Goal: Task Accomplishment & Management: Complete application form

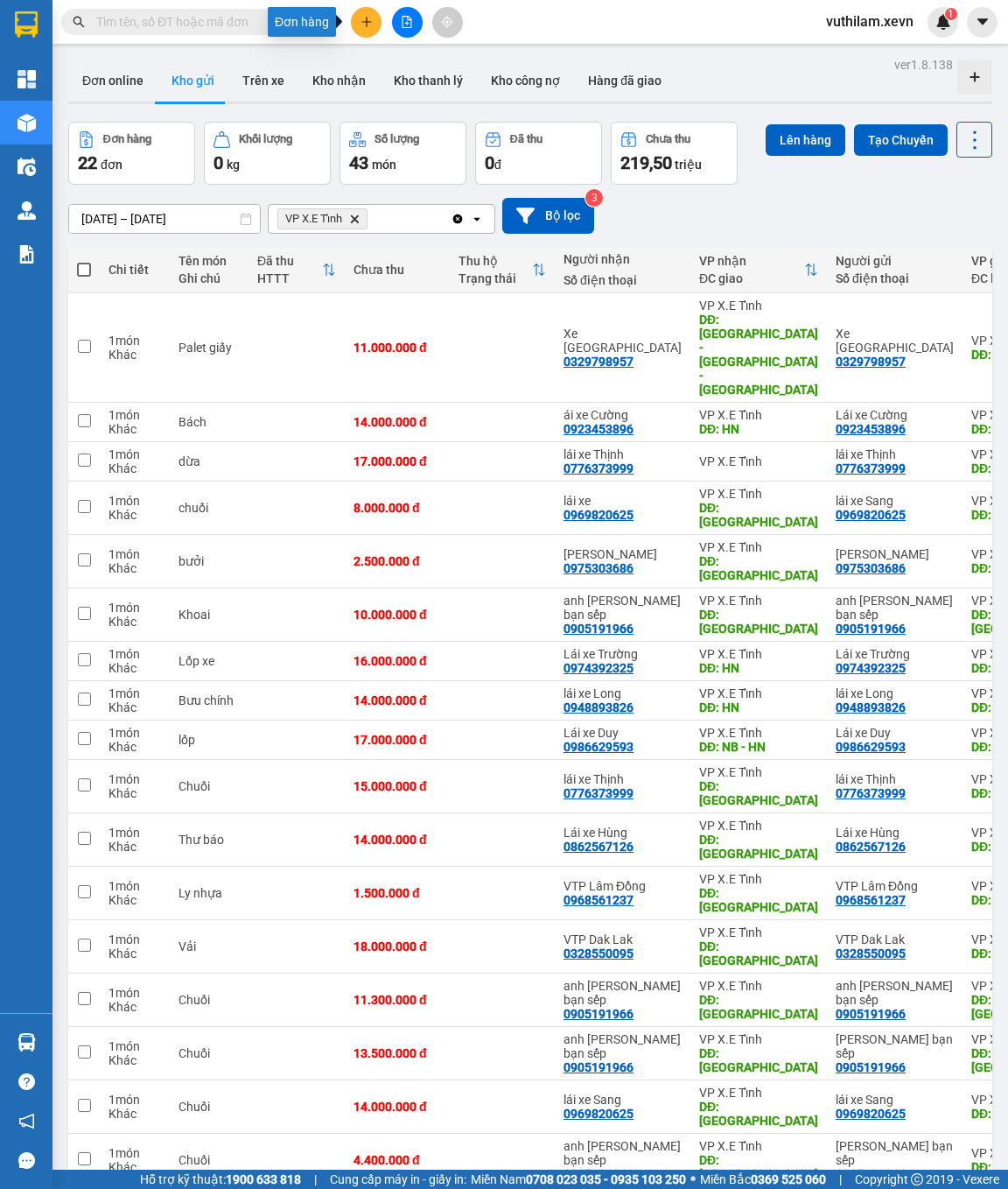
click at [377, 24] on button at bounding box center [366, 22] width 30 height 30
click at [426, 62] on div "Tạo đơn hàng" at bounding box center [435, 64] width 76 height 19
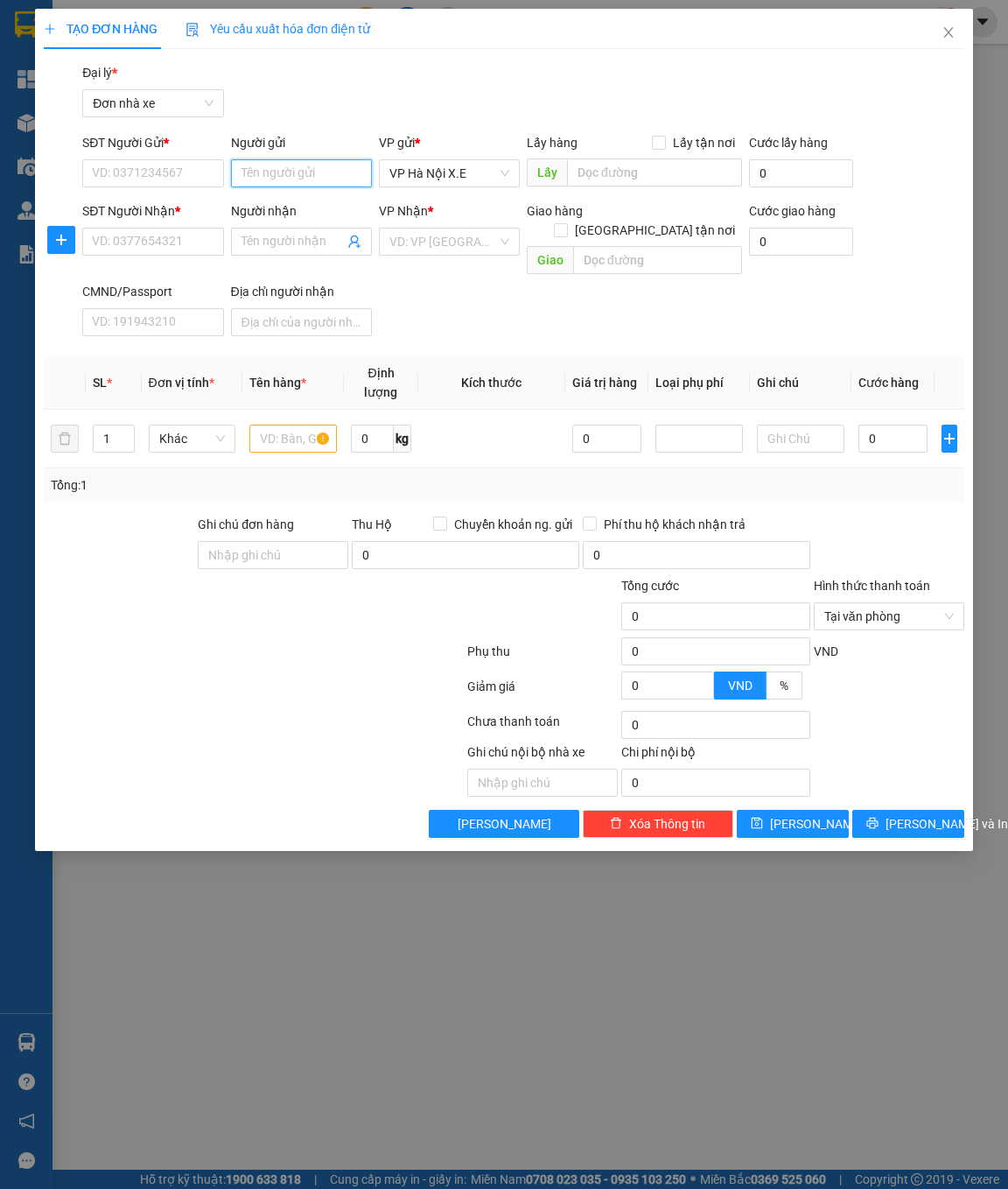
click at [277, 180] on input "Người gửi" at bounding box center [300, 173] width 141 height 28
type input "anh [PERSON_NAME] bạn sếp"
click at [292, 204] on div "anh [PERSON_NAME] bạn sếp - 0905191966" at bounding box center [361, 208] width 242 height 19
type input "0905191966"
type input "anh [PERSON_NAME] bạn sếp"
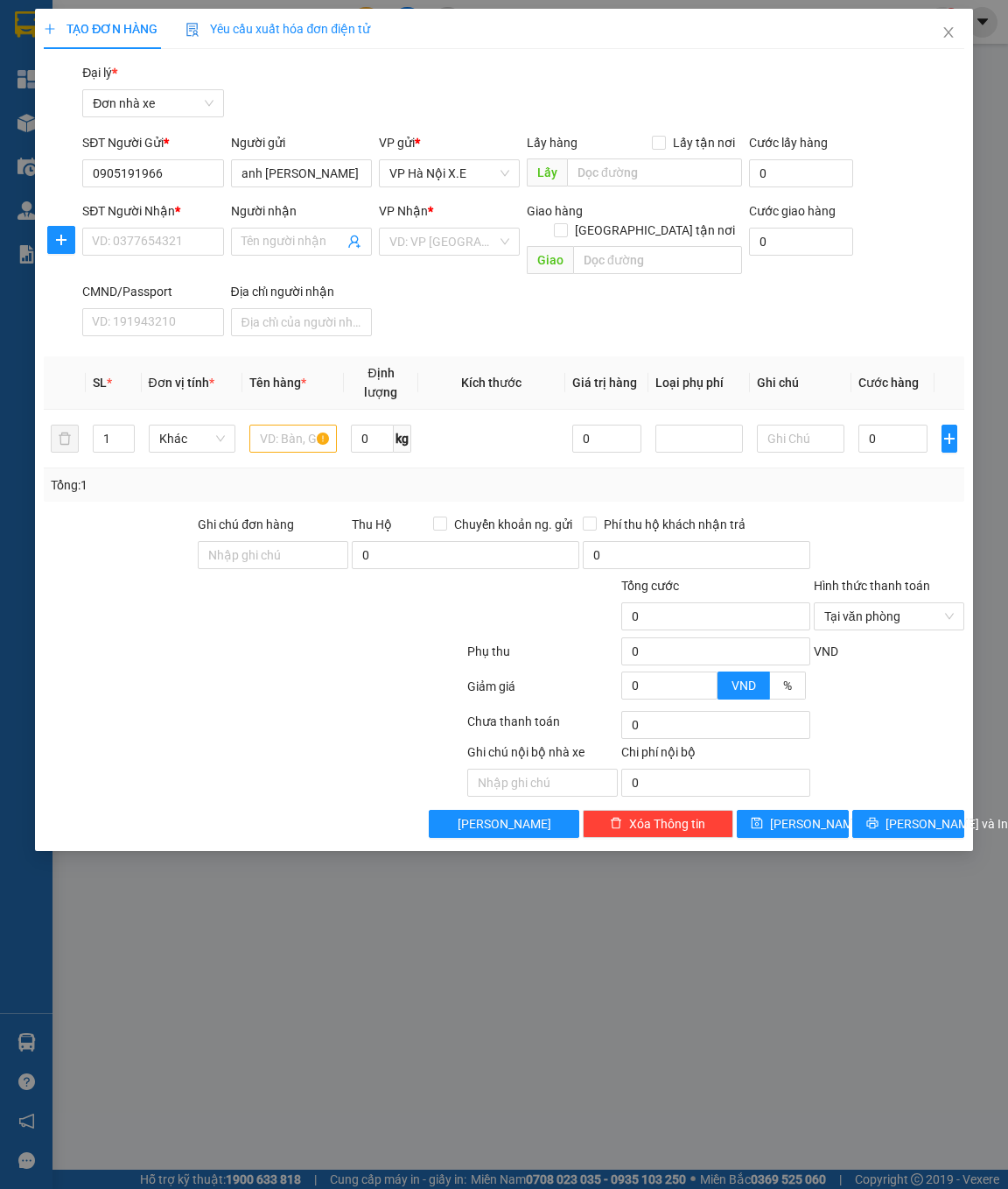
click at [274, 243] on input "Người nhận" at bounding box center [292, 241] width 102 height 19
type input "anh Du"
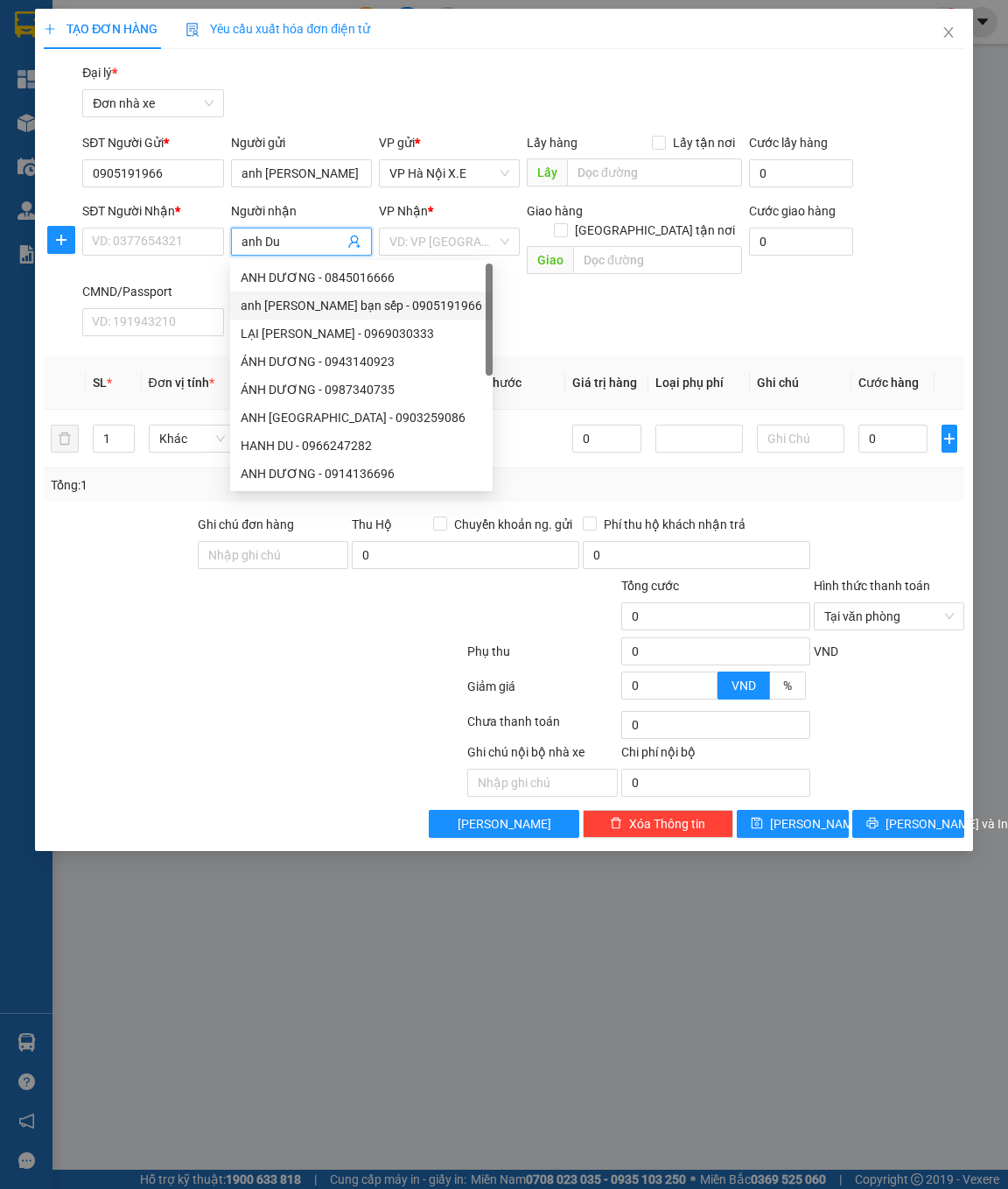
click at [300, 309] on div "anh [PERSON_NAME] bạn sếp - 0905191966" at bounding box center [361, 305] width 242 height 19
type input "0905191966"
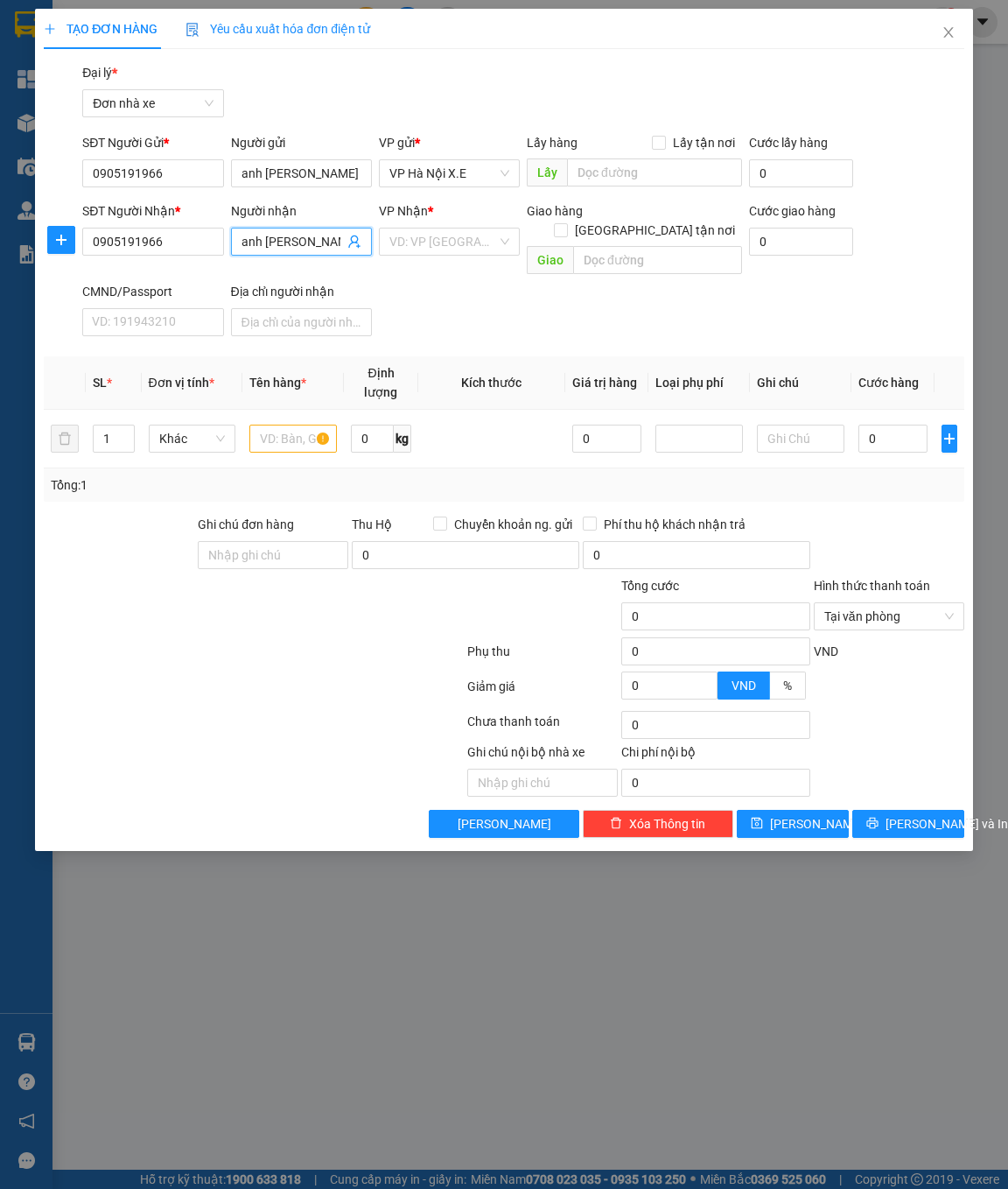
click at [453, 171] on span "VP Hà Nội X.E" at bounding box center [449, 173] width 119 height 27
type input "anh [PERSON_NAME] bạn sếp"
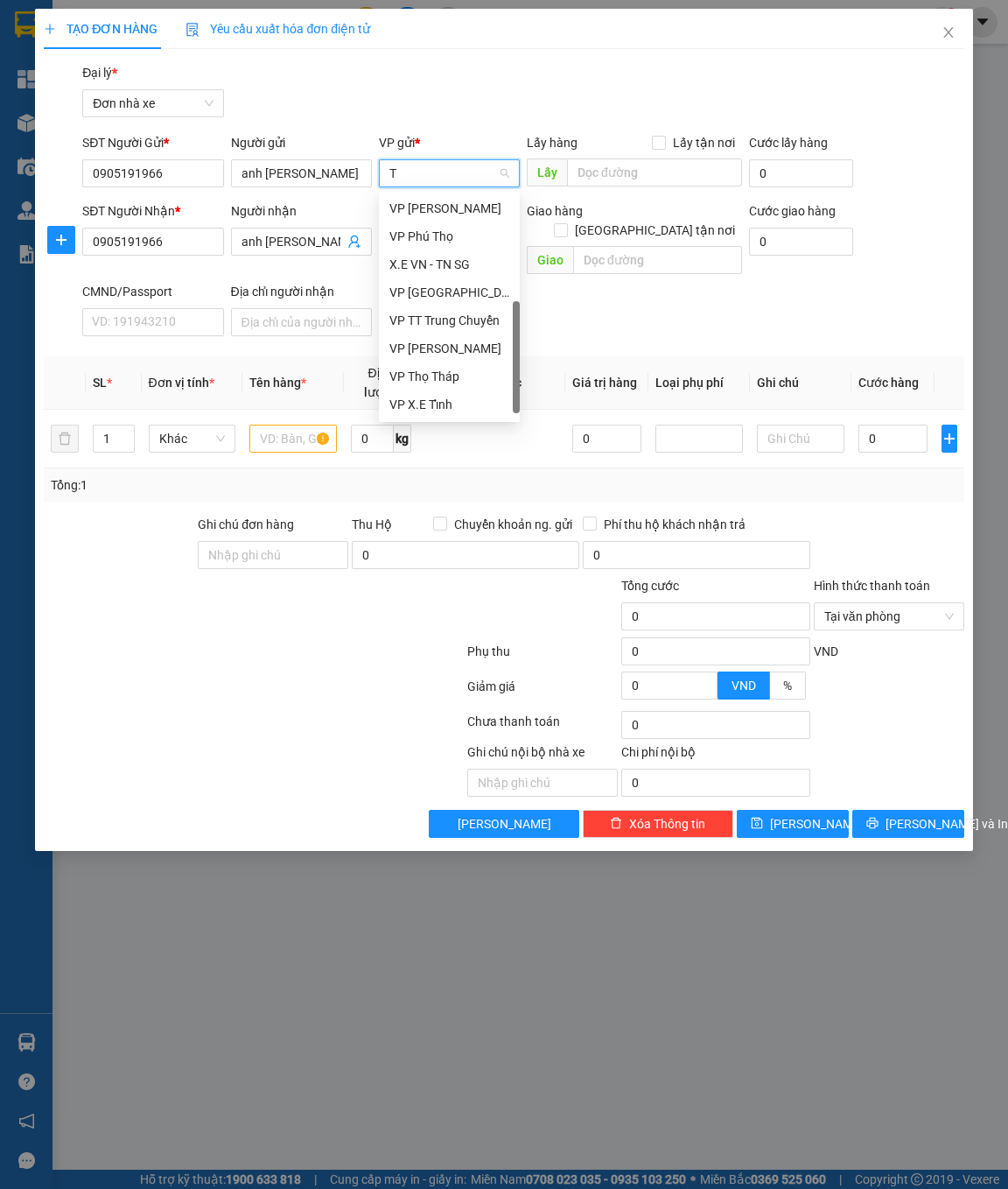
scroll to position [133, 0]
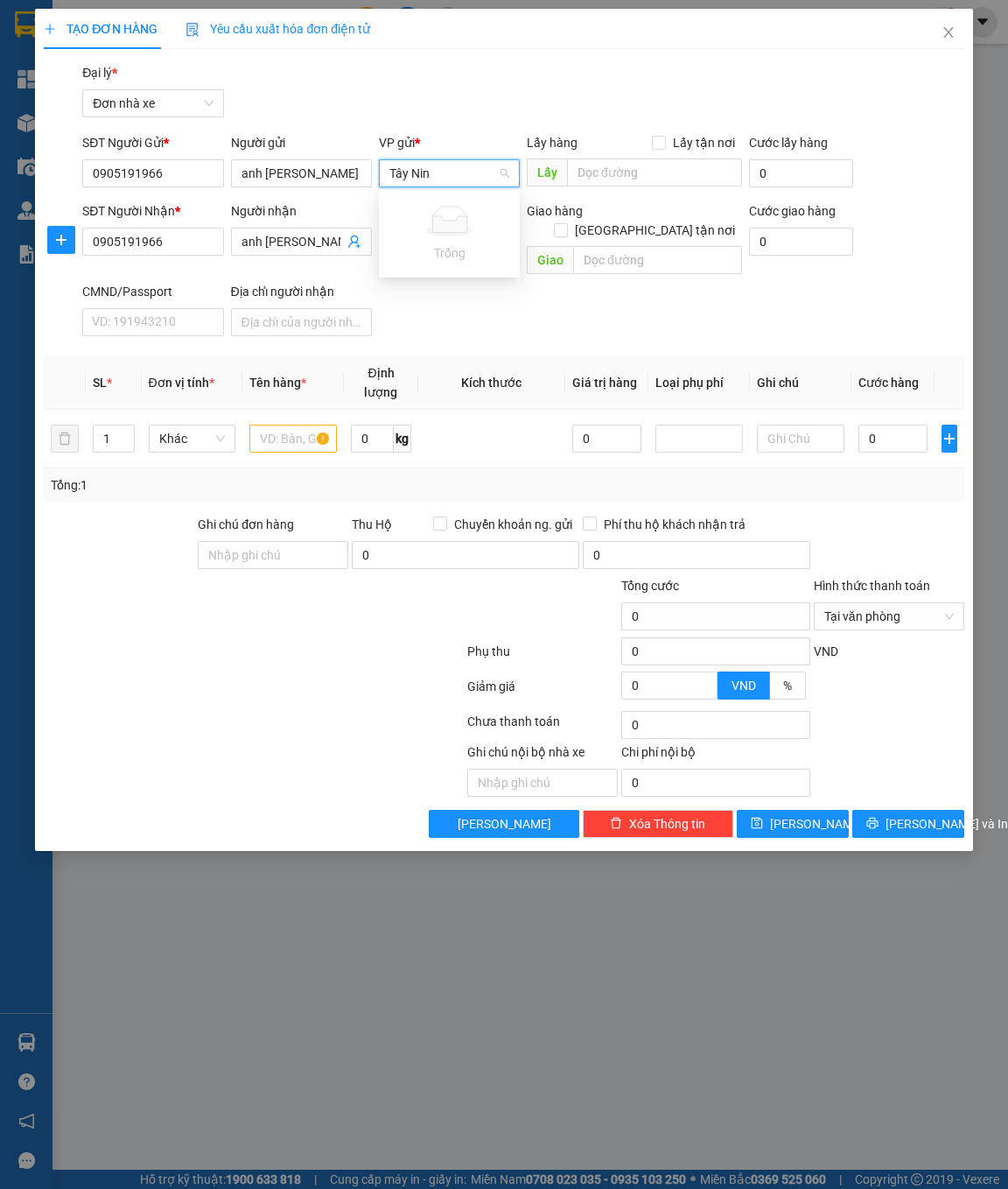
type input "[GEOGRAPHIC_DATA]"
click at [453, 171] on input "[GEOGRAPHIC_DATA]" at bounding box center [443, 173] width 108 height 27
drag, startPoint x: 453, startPoint y: 171, endPoint x: 375, endPoint y: 174, distance: 78.1
click at [376, 174] on div "VP gửi * [GEOGRAPHIC_DATA]" at bounding box center [449, 164] width 148 height 62
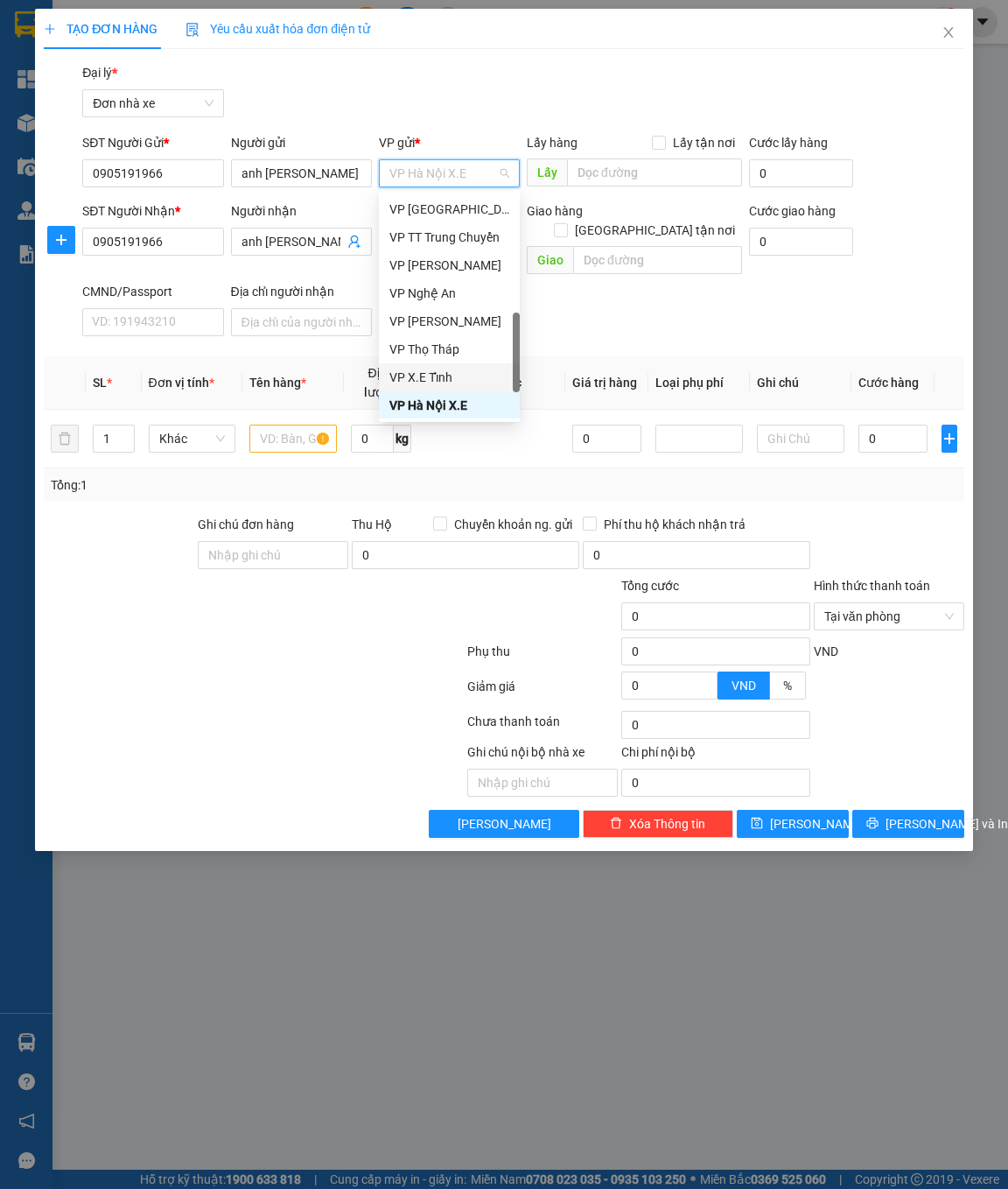
click at [434, 382] on div "VP X.E Tỉnh" at bounding box center [449, 377] width 119 height 19
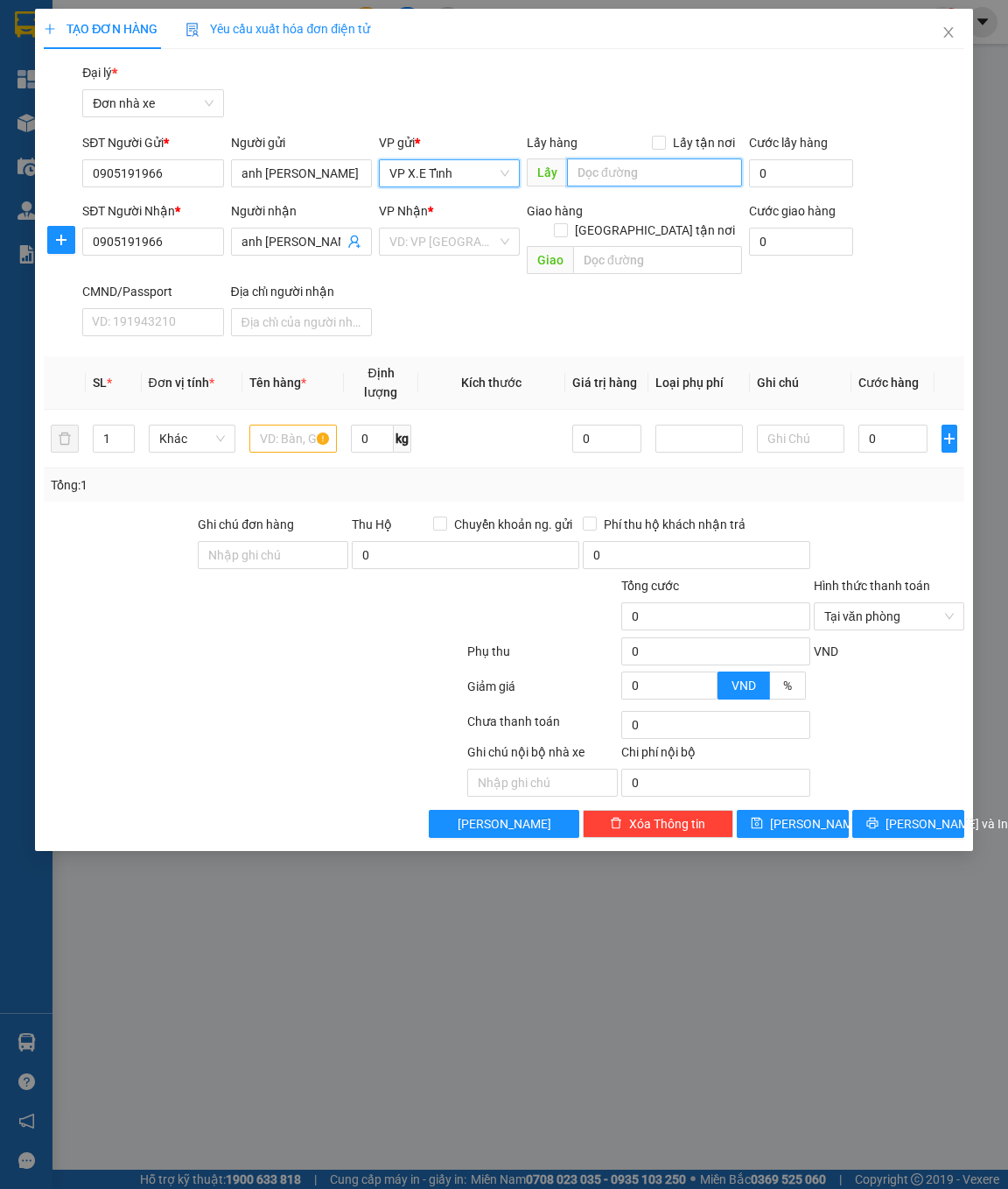
click at [598, 176] on input "text" at bounding box center [654, 172] width 176 height 28
paste input "[GEOGRAPHIC_DATA]"
type input "[GEOGRAPHIC_DATA]"
click at [454, 235] on input "search" at bounding box center [443, 242] width 108 height 27
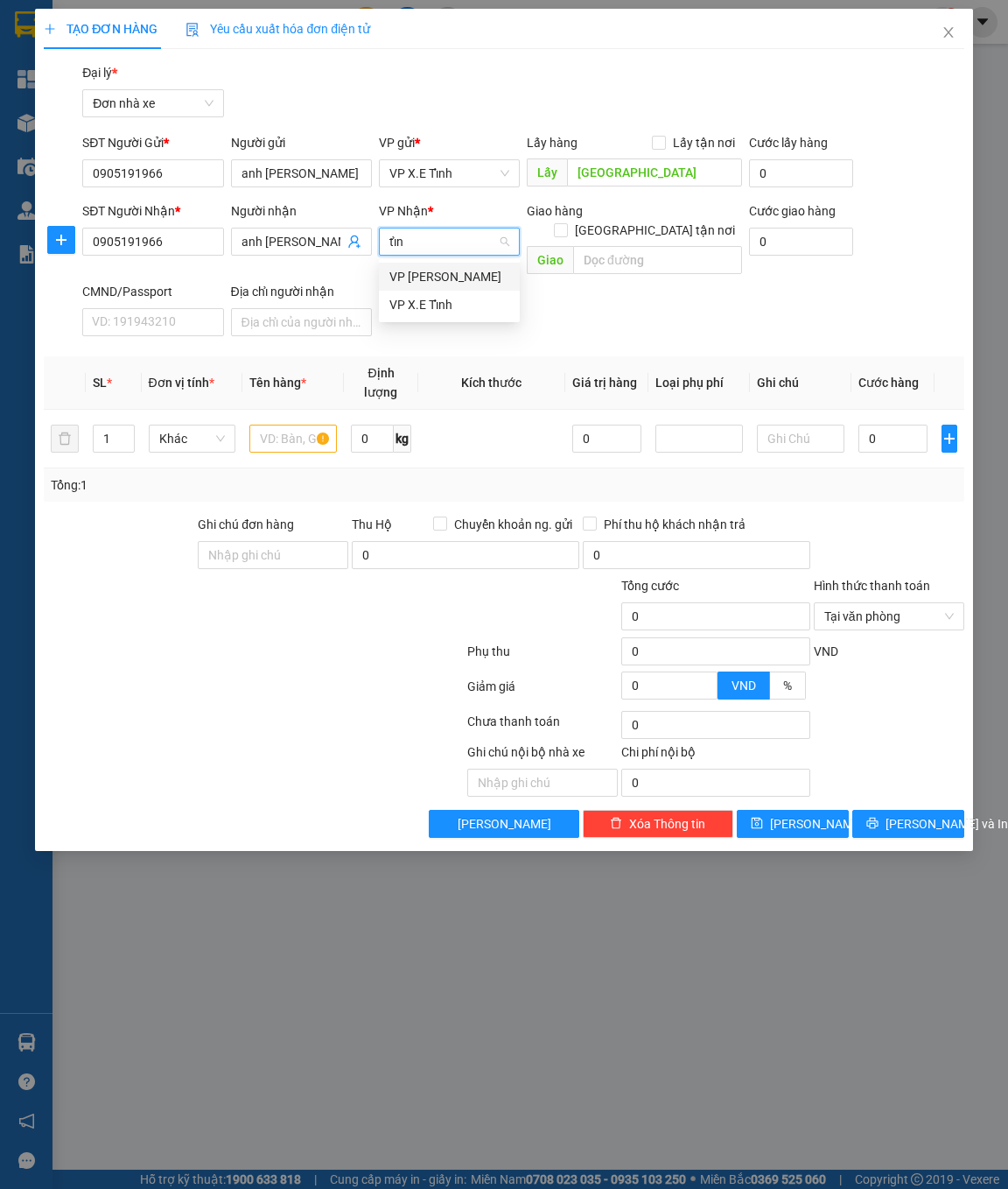
type input "tỉnh"
click at [603, 246] on input "text" at bounding box center [658, 260] width 169 height 28
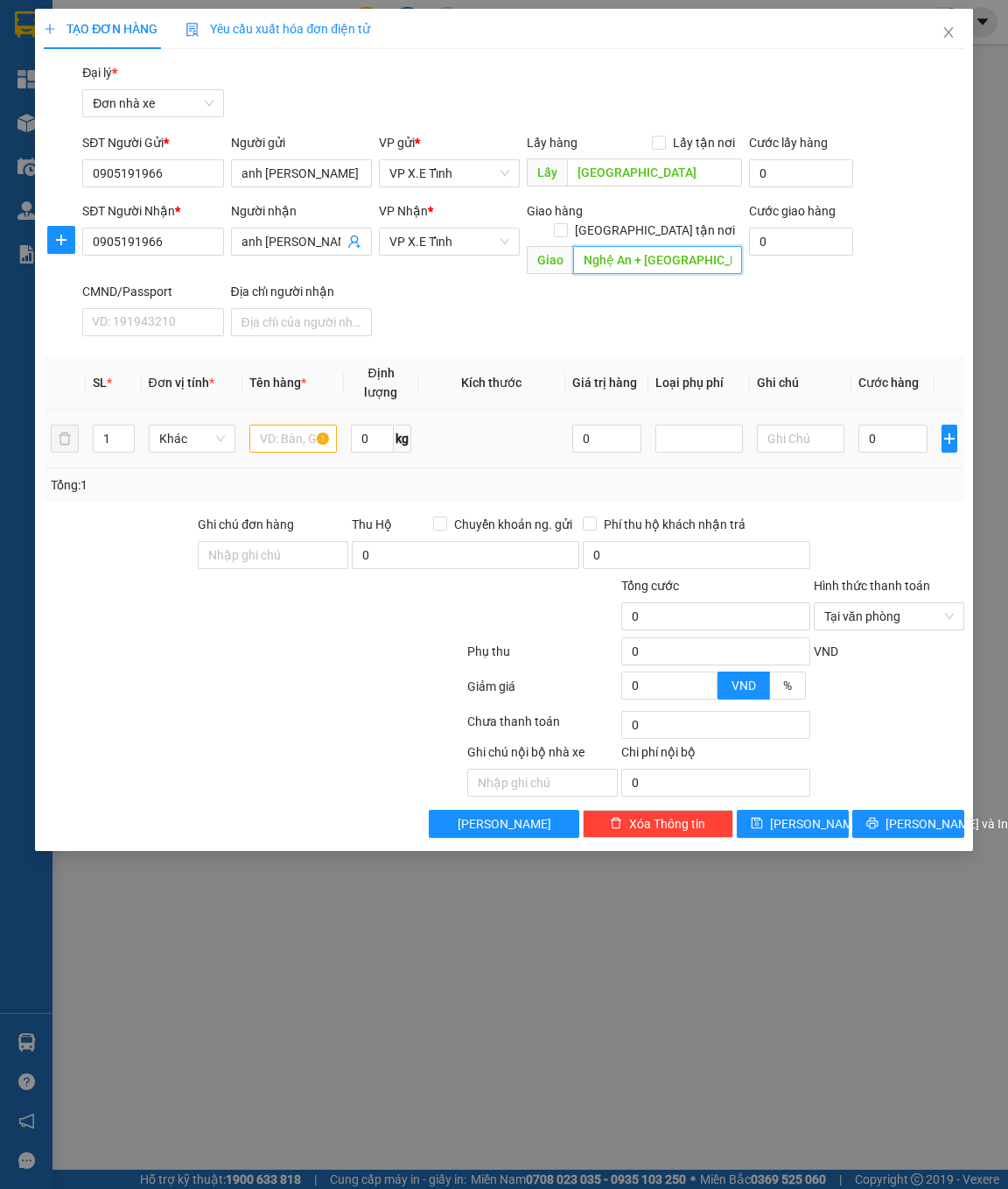
type input "Nghệ An + [GEOGRAPHIC_DATA]"
click at [297, 425] on input "text" at bounding box center [292, 438] width 87 height 28
type input "Chuối"
click at [878, 425] on input "0" at bounding box center [892, 438] width 69 height 28
paste input "100.000.00"
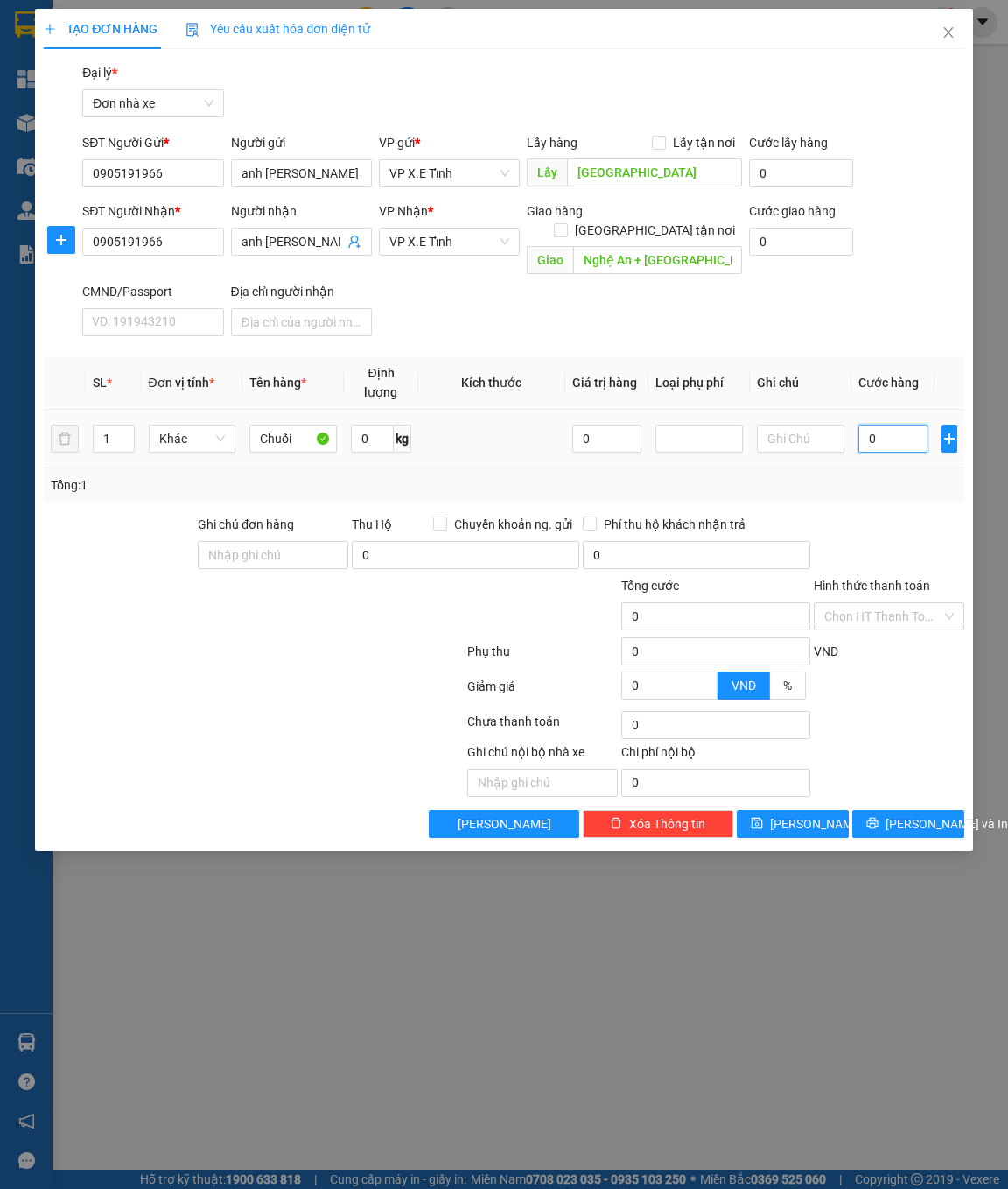
type input "100.000.000"
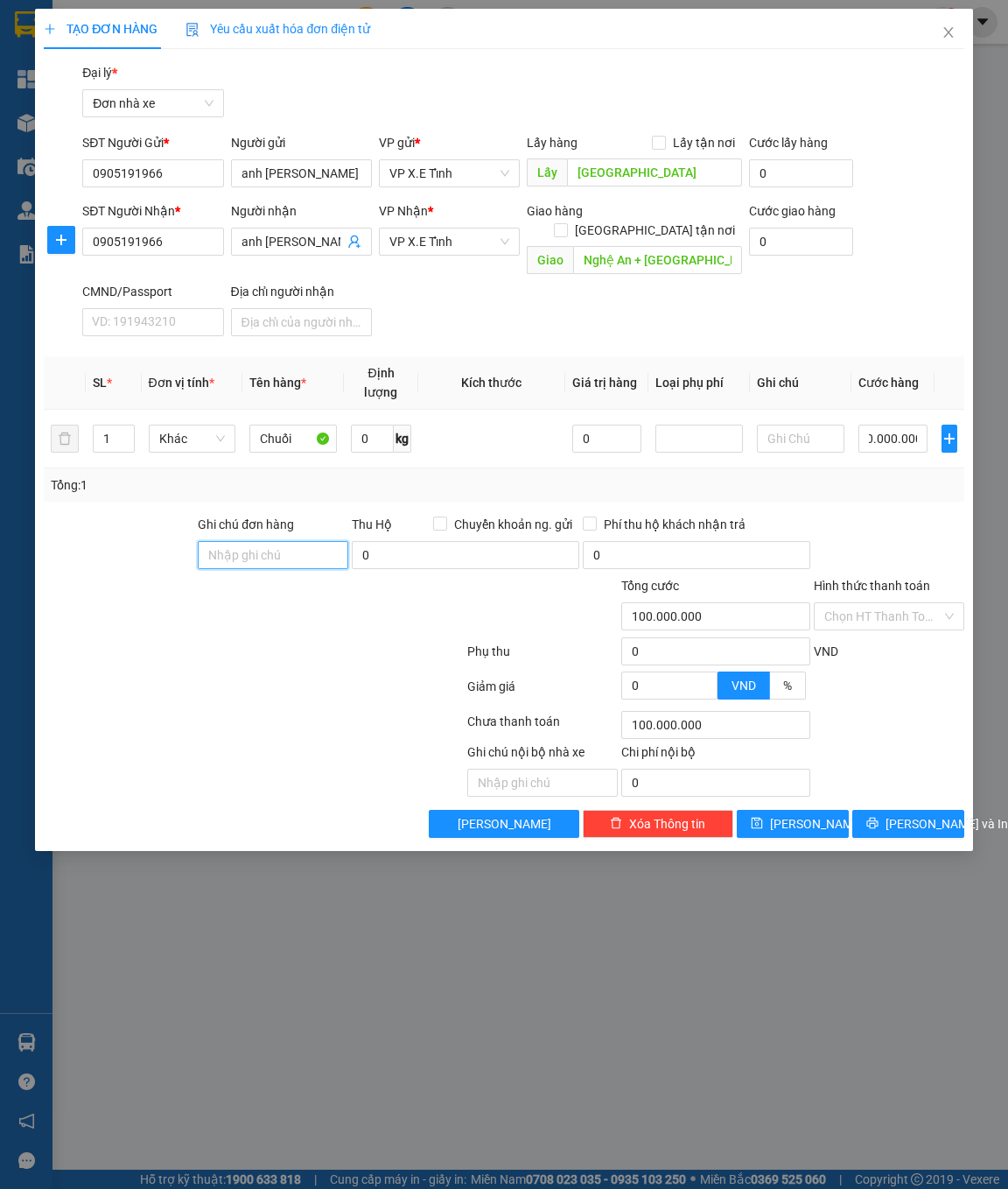
click at [327, 541] on input "Ghi chú đơn hàng" at bounding box center [273, 555] width 151 height 28
type input "chưa có giá"
click at [804, 814] on span "[PERSON_NAME]" at bounding box center [817, 823] width 94 height 19
type input "0"
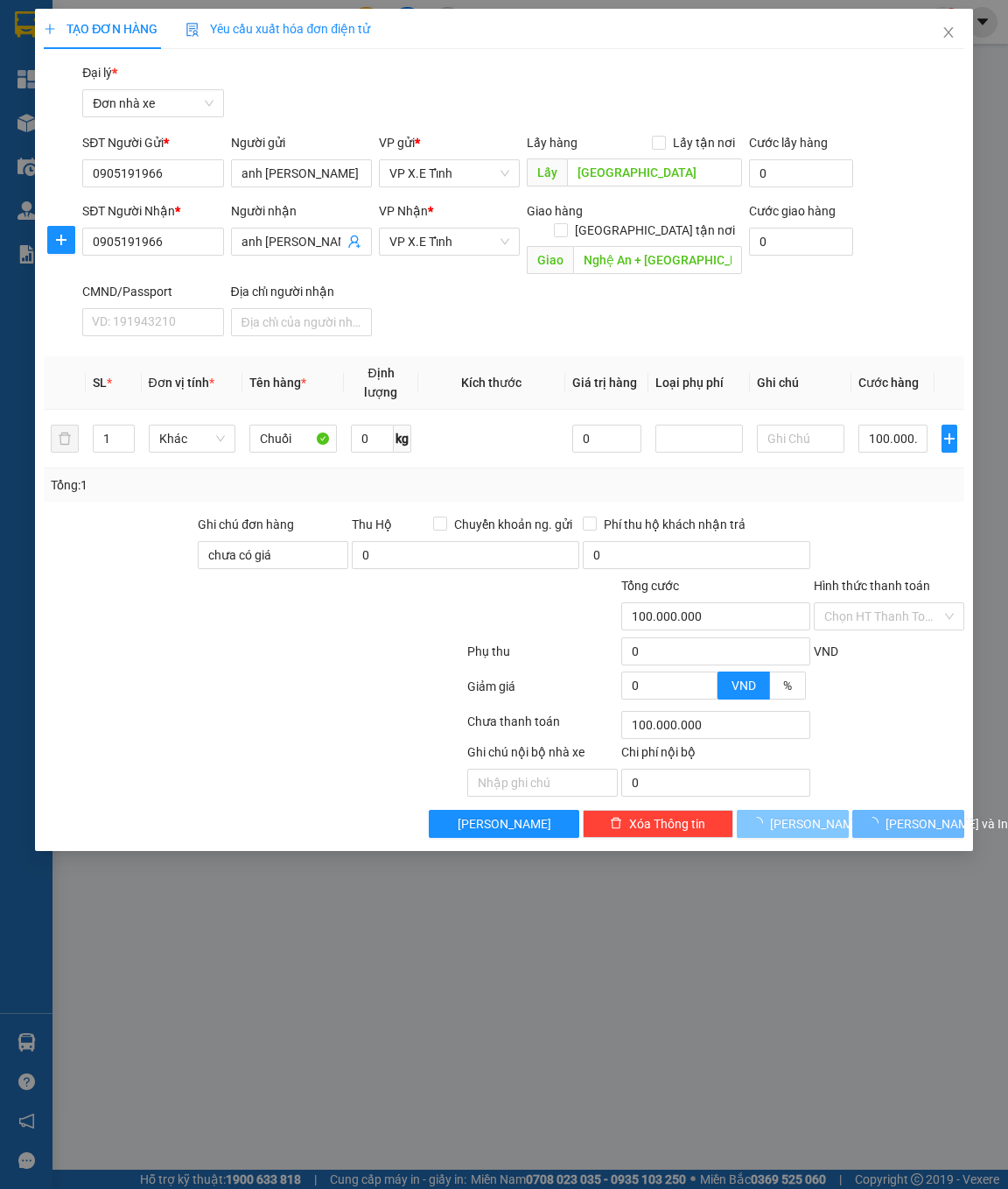
type input "0"
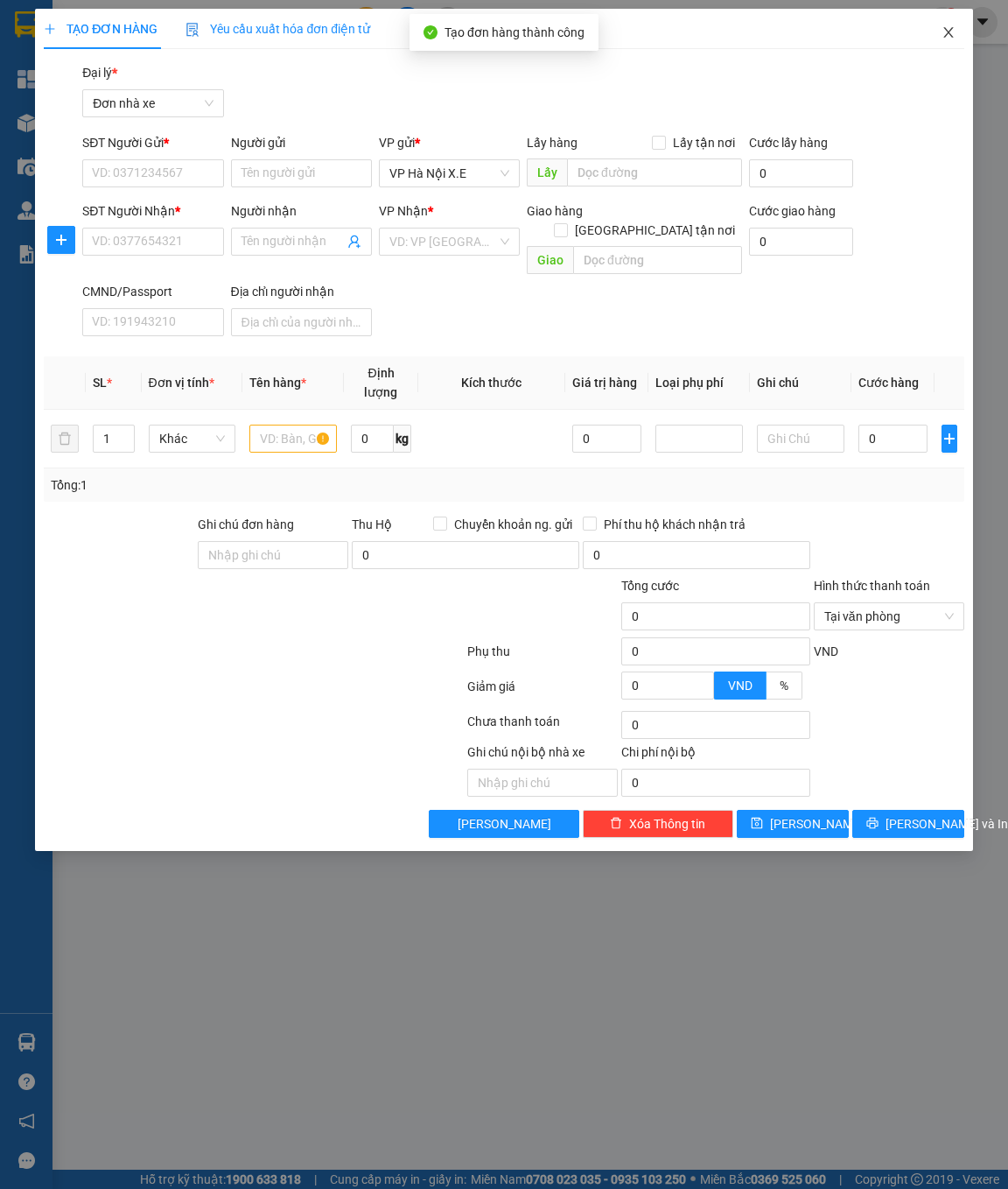
click at [945, 32] on icon "close" at bounding box center [948, 32] width 14 height 14
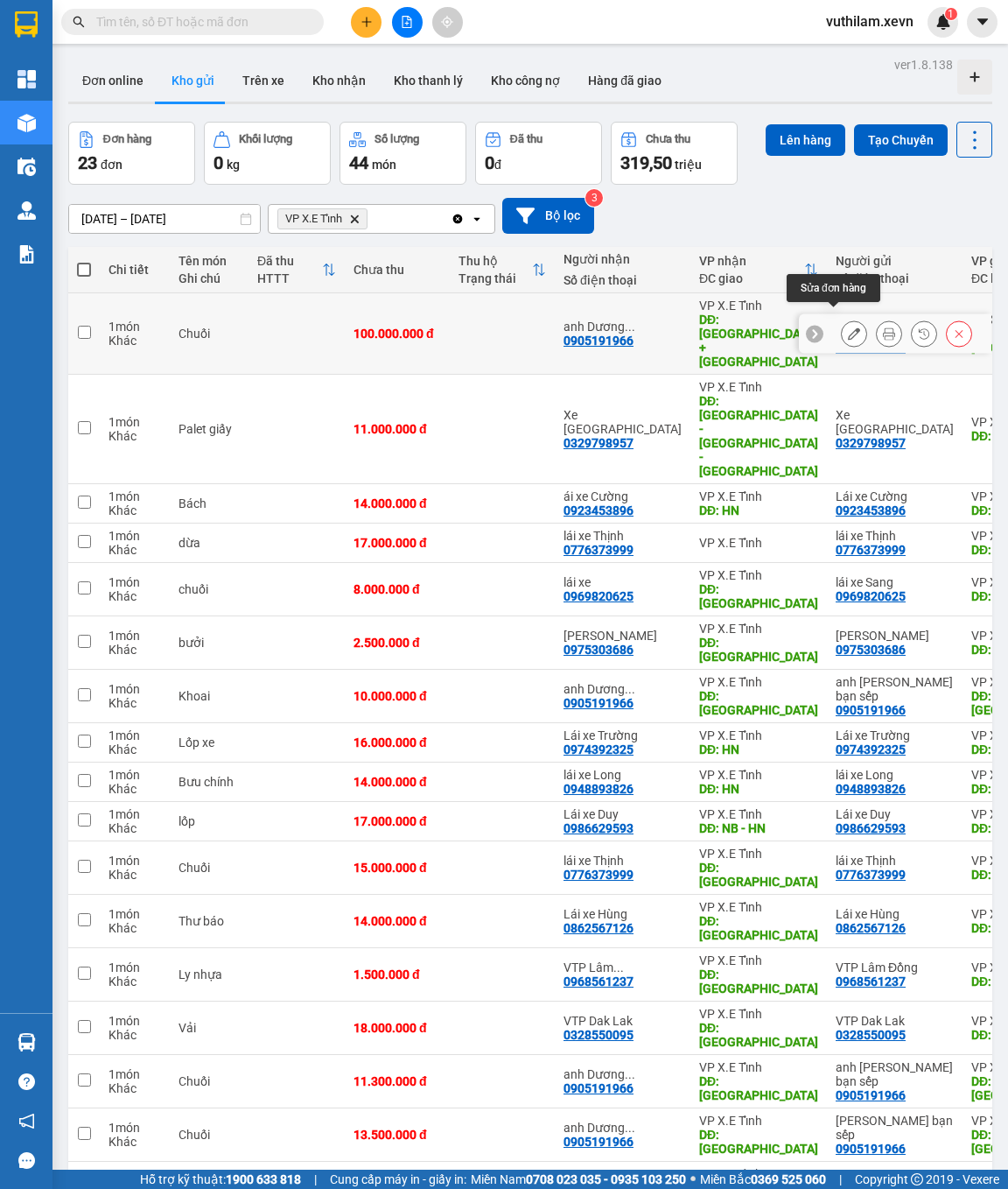
click at [848, 327] on icon at bounding box center [854, 333] width 12 height 12
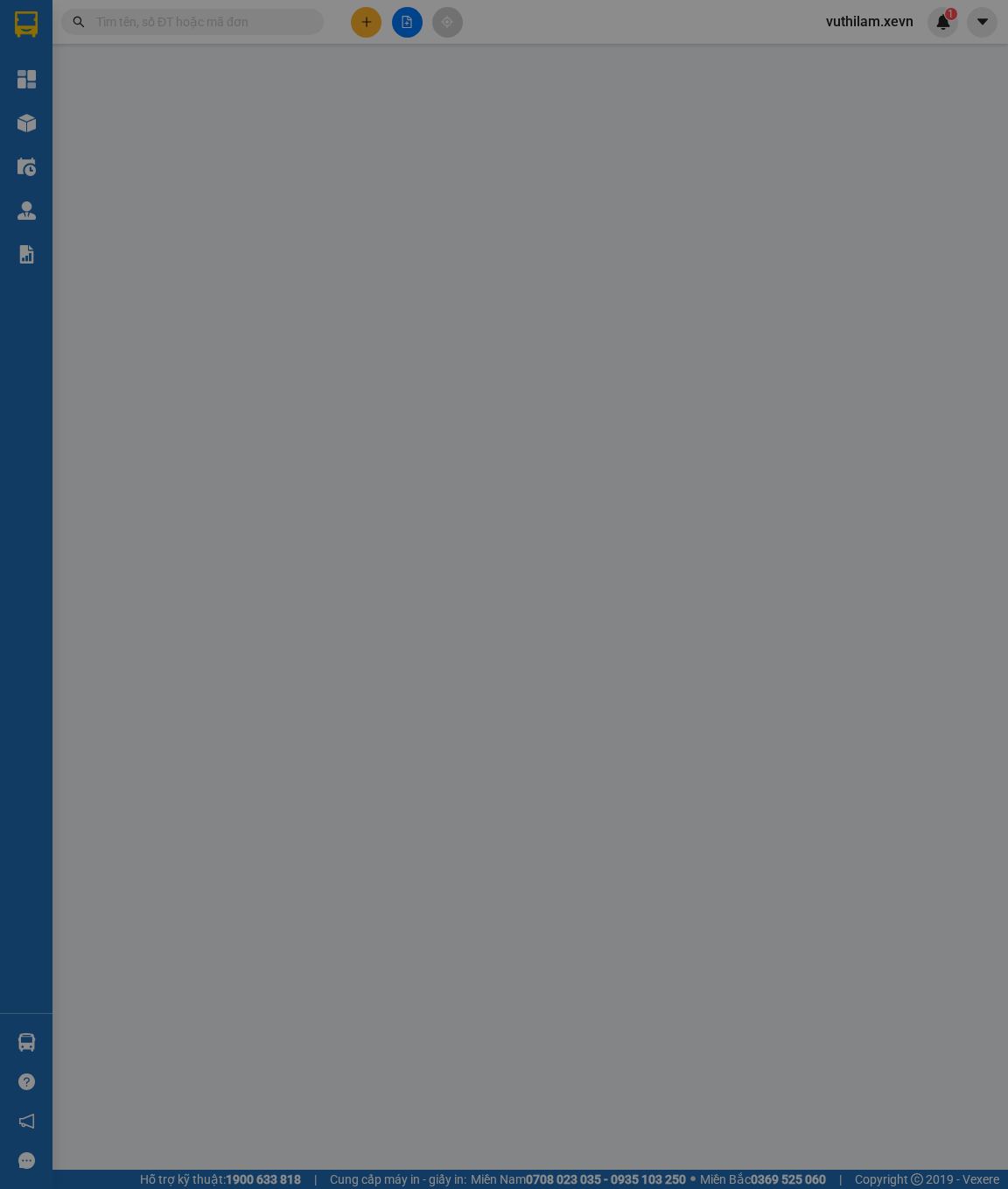
type input "0905191966"
type input "anh [PERSON_NAME] bạn sếp"
type input "[GEOGRAPHIC_DATA]"
type input "0905191966"
type input "anh [PERSON_NAME] bạn sếp"
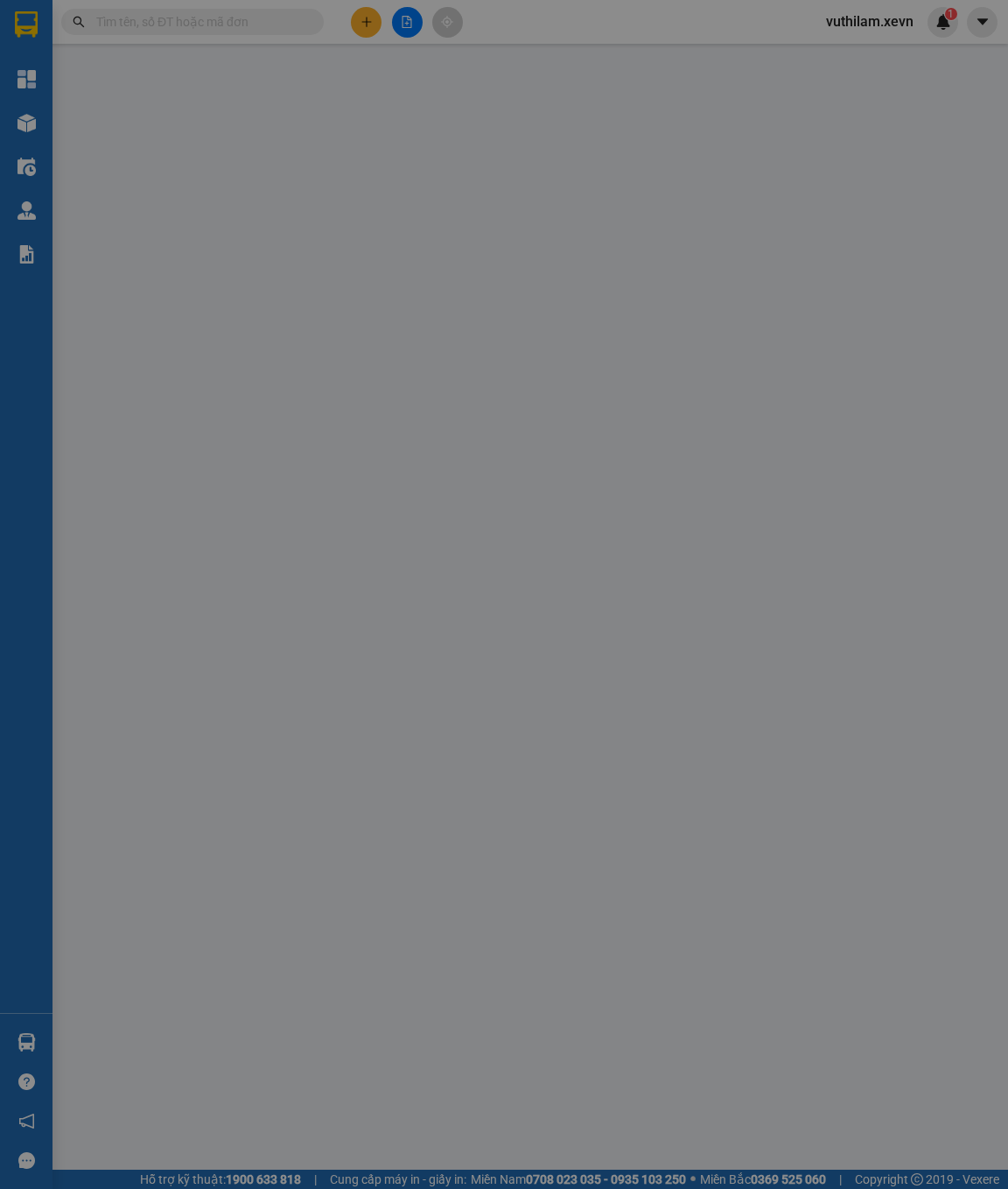
type input "Nghệ An + [GEOGRAPHIC_DATA]"
type input "chưa có giá"
type input "100.000.000"
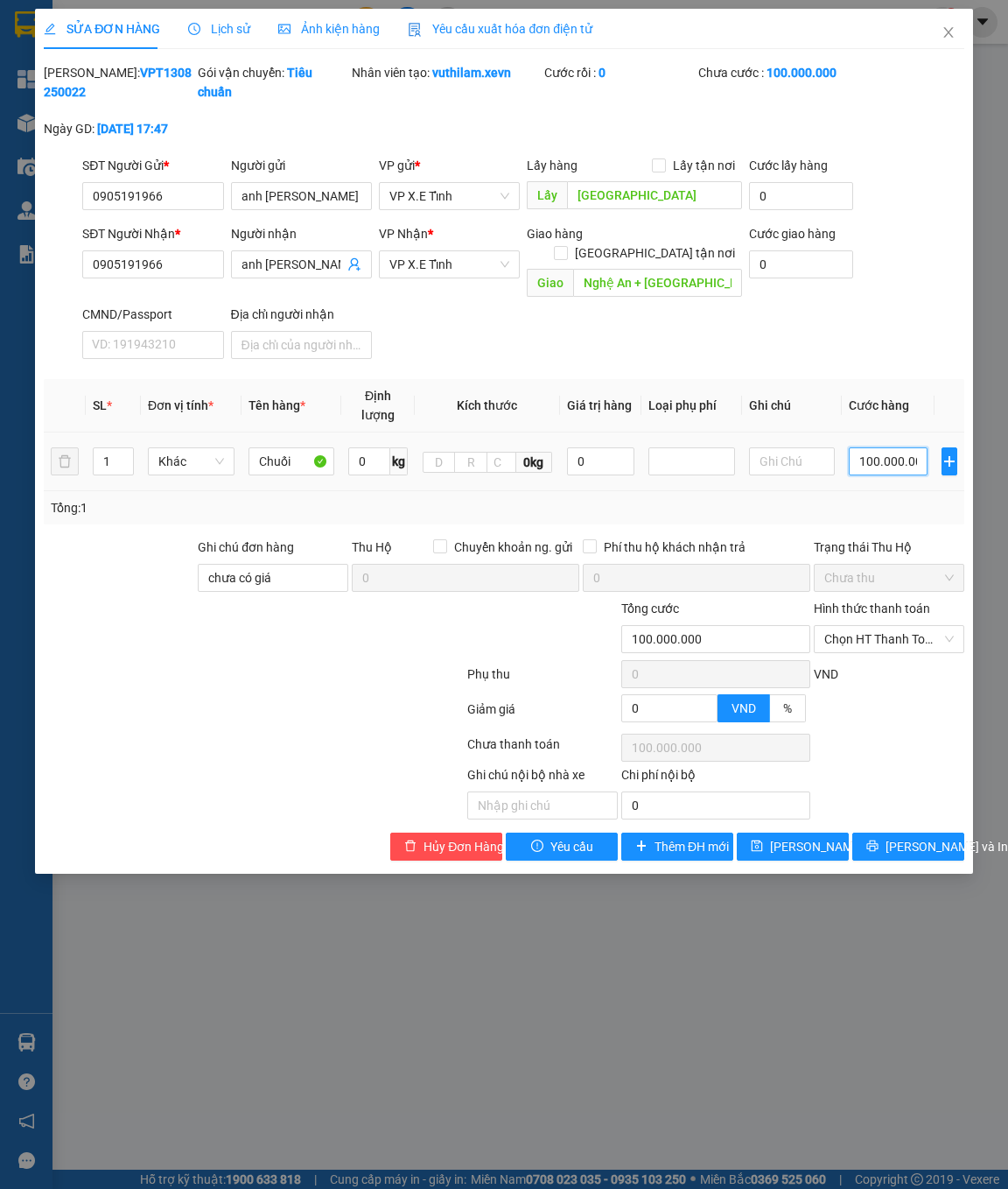
click at [895, 465] on input "100.000.000" at bounding box center [889, 461] width 79 height 28
click at [896, 464] on input "100.000.000" at bounding box center [889, 461] width 79 height 28
type input "10.000.000"
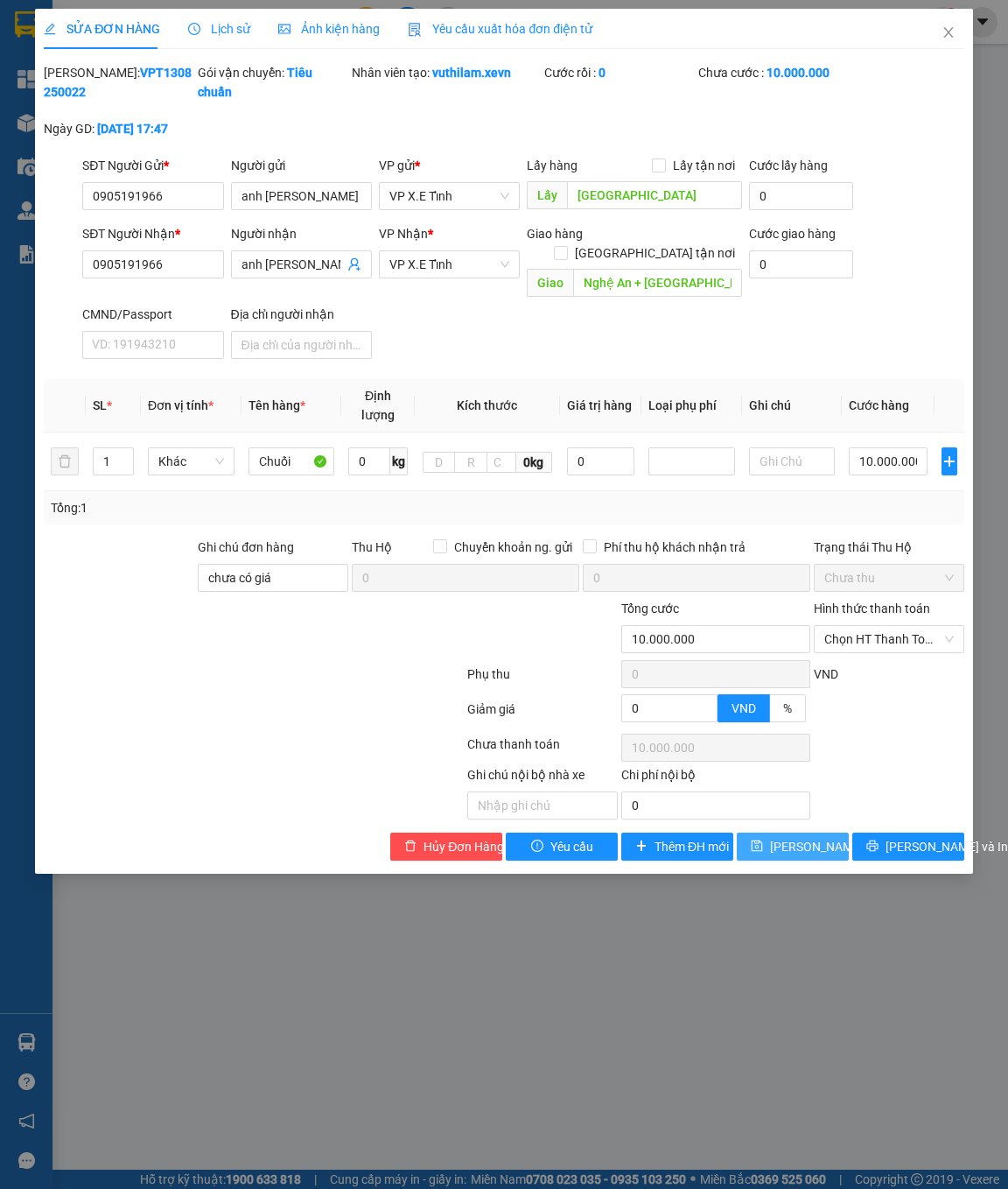
click at [774, 848] on span "[PERSON_NAME] thay đổi" at bounding box center [840, 846] width 140 height 19
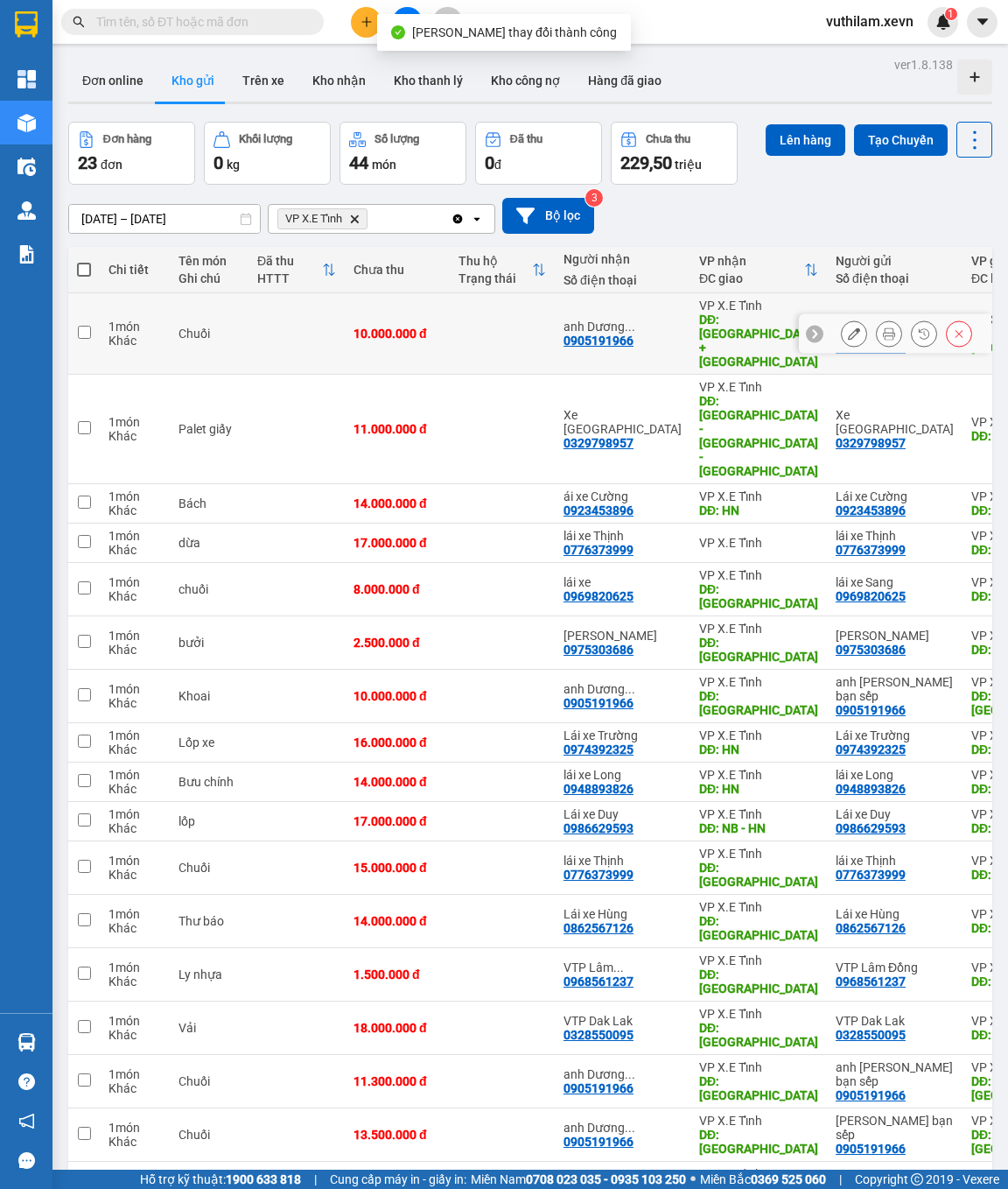
click at [883, 327] on icon at bounding box center [889, 333] width 12 height 12
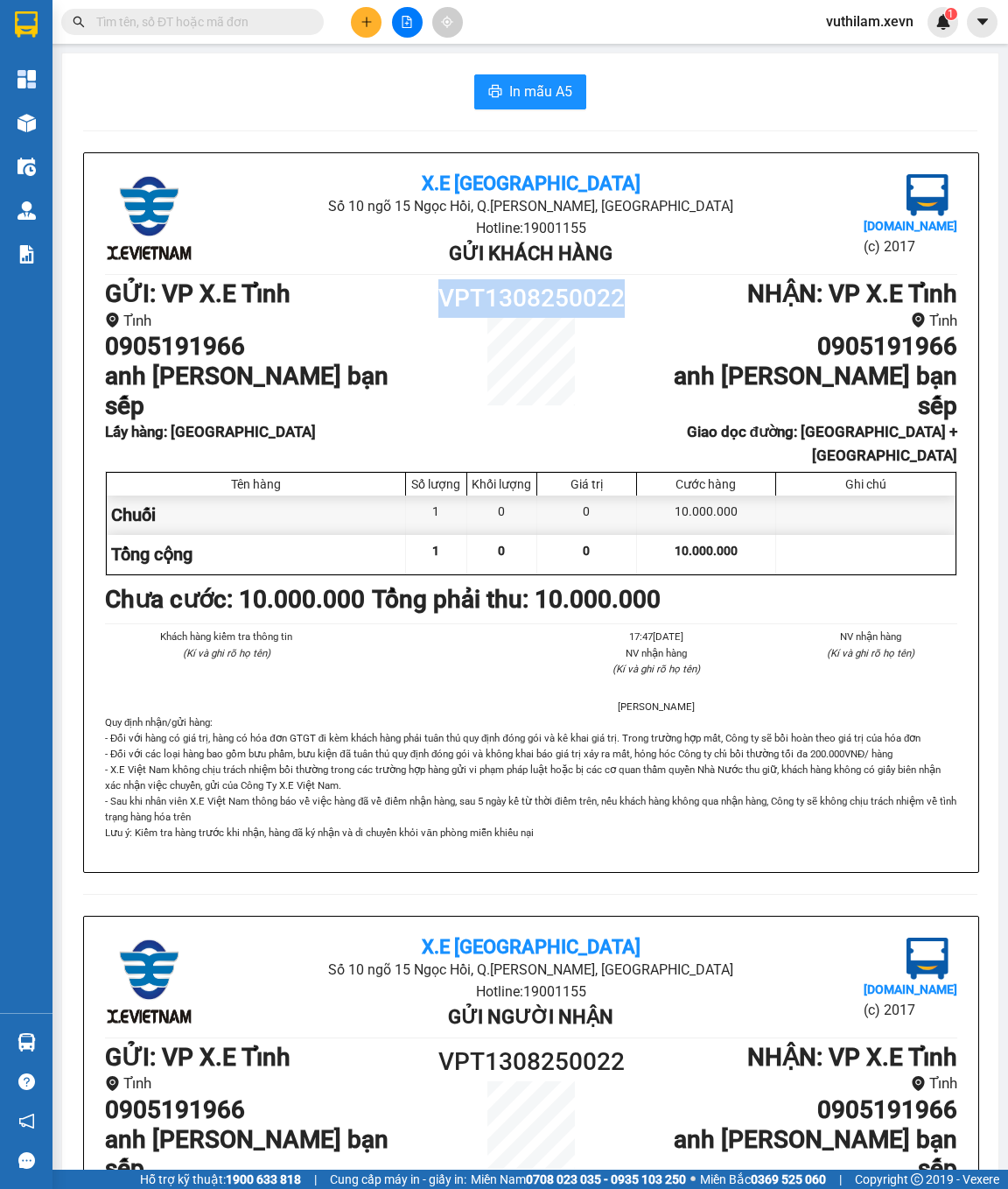
drag, startPoint x: 622, startPoint y: 293, endPoint x: 443, endPoint y: 312, distance: 180.0
click at [443, 312] on h1 "VPT1308250022" at bounding box center [531, 299] width 213 height 39
copy h1 "VPT1308250022"
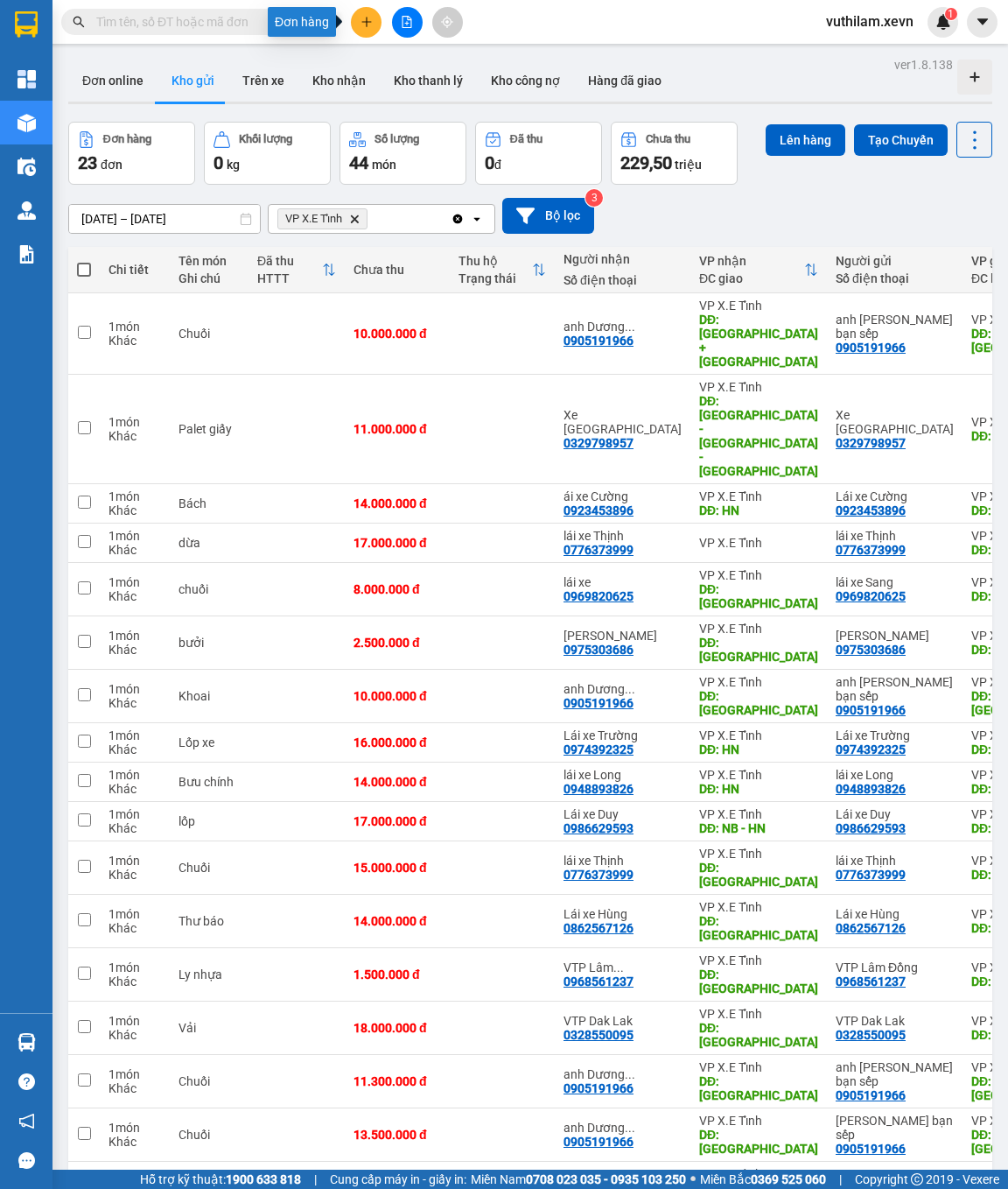
click at [367, 16] on icon "plus" at bounding box center [366, 21] width 12 height 12
click at [435, 61] on div "Tạo đơn hàng" at bounding box center [435, 64] width 76 height 19
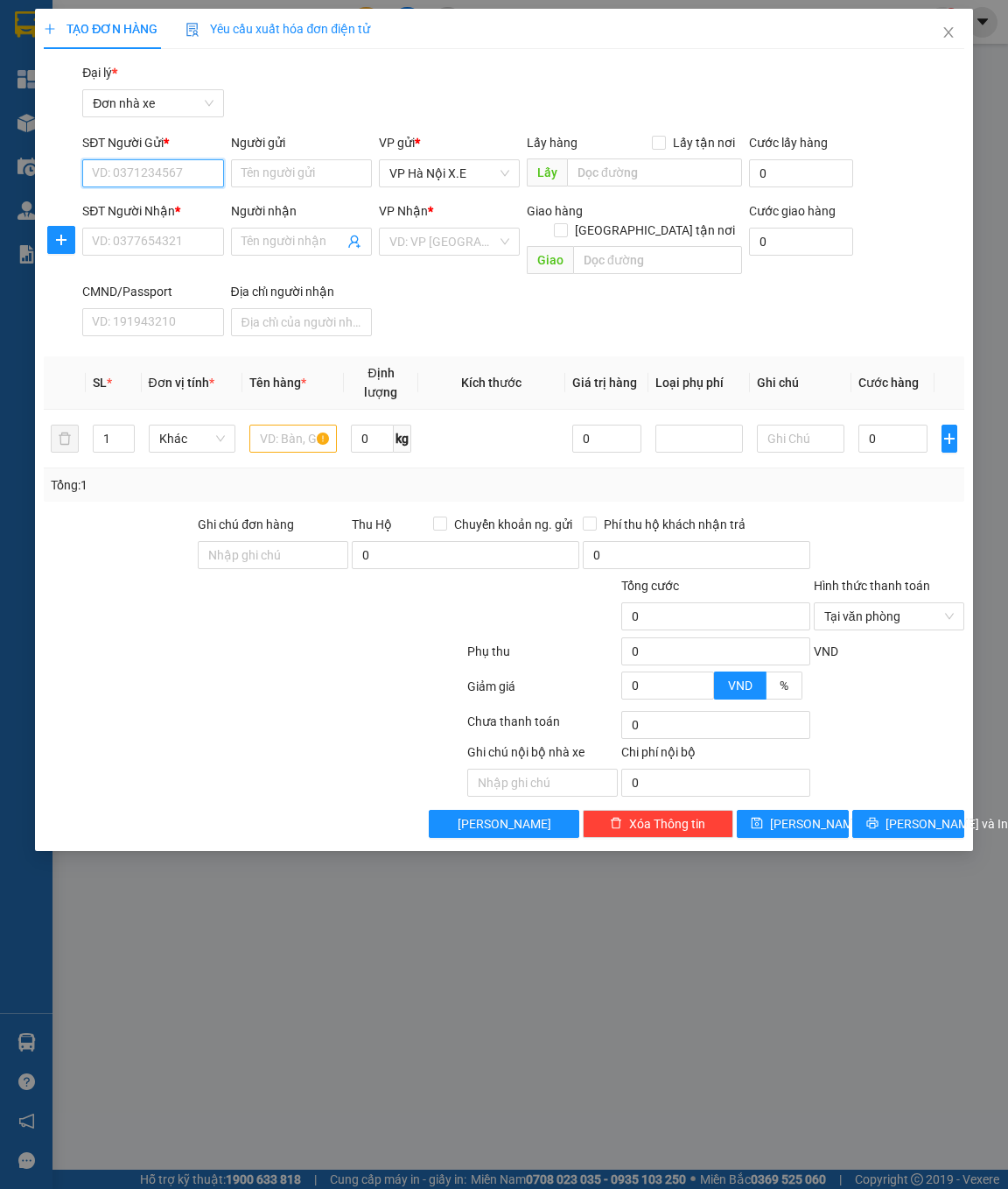
click at [173, 174] on input "SĐT Người Gửi *" at bounding box center [153, 173] width 141 height 28
paste input "0385993666"
type input "0385993666"
click at [144, 249] on input "SĐT Người Nhận *" at bounding box center [153, 242] width 141 height 28
paste input "0385993666"
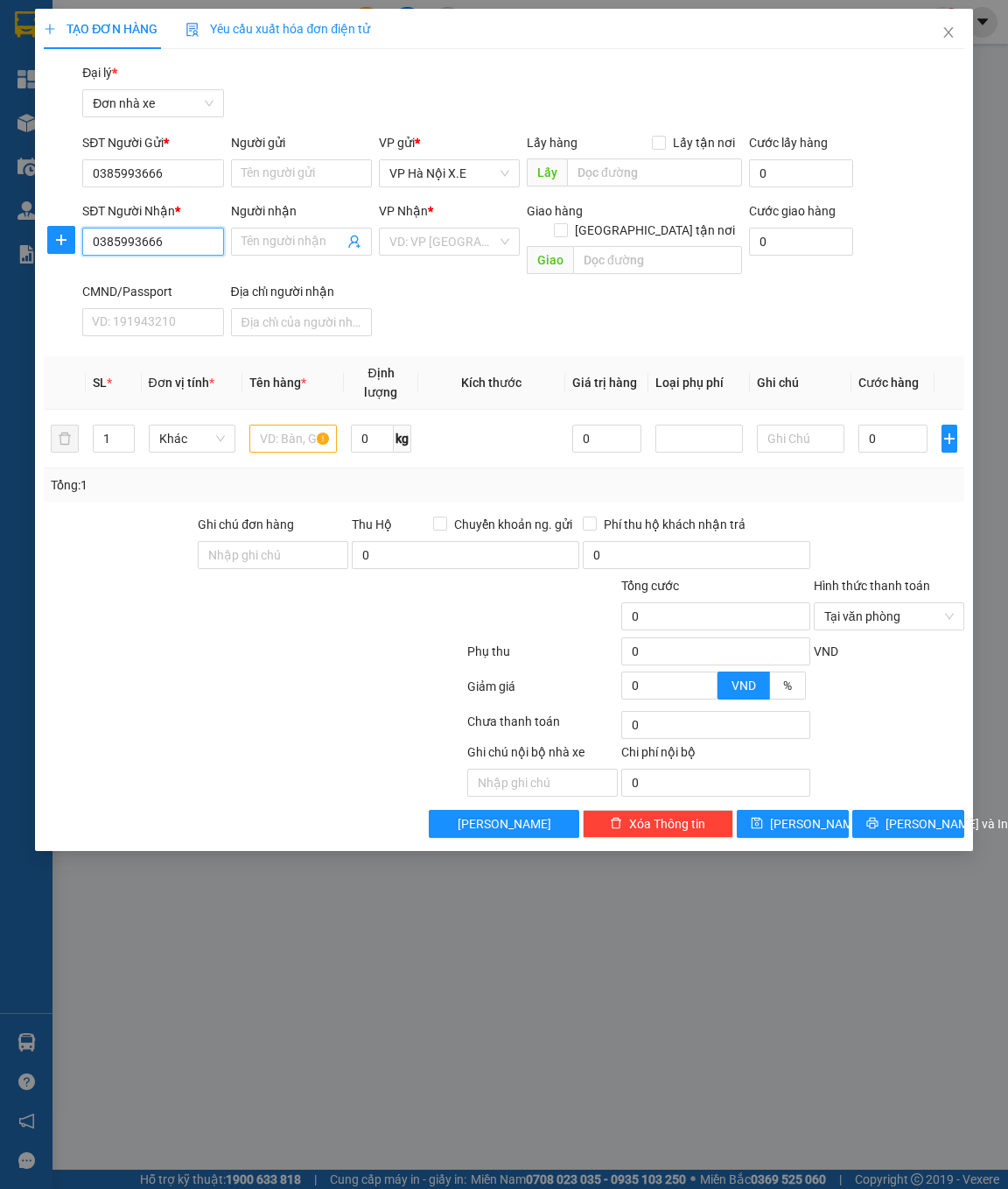
type input "0385993666"
click at [249, 177] on input "Người gửi" at bounding box center [300, 173] width 141 height 28
click at [300, 208] on div "Lái xe Bình - 0385993666" at bounding box center [310, 208] width 138 height 19
type input "Lái xe Bình"
click at [300, 208] on div "Người nhận" at bounding box center [300, 210] width 141 height 19
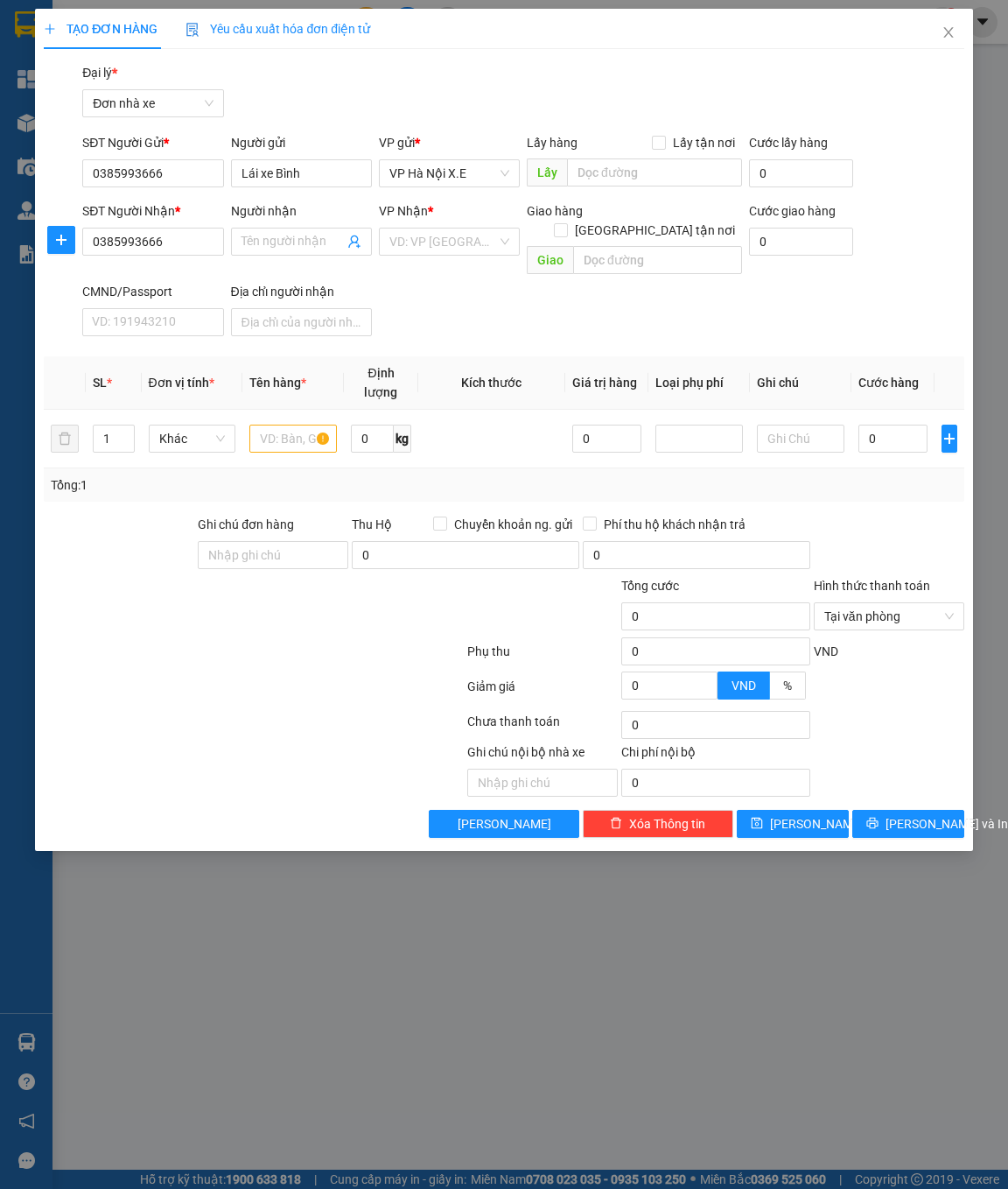
click at [300, 232] on input "Người nhận" at bounding box center [292, 241] width 102 height 19
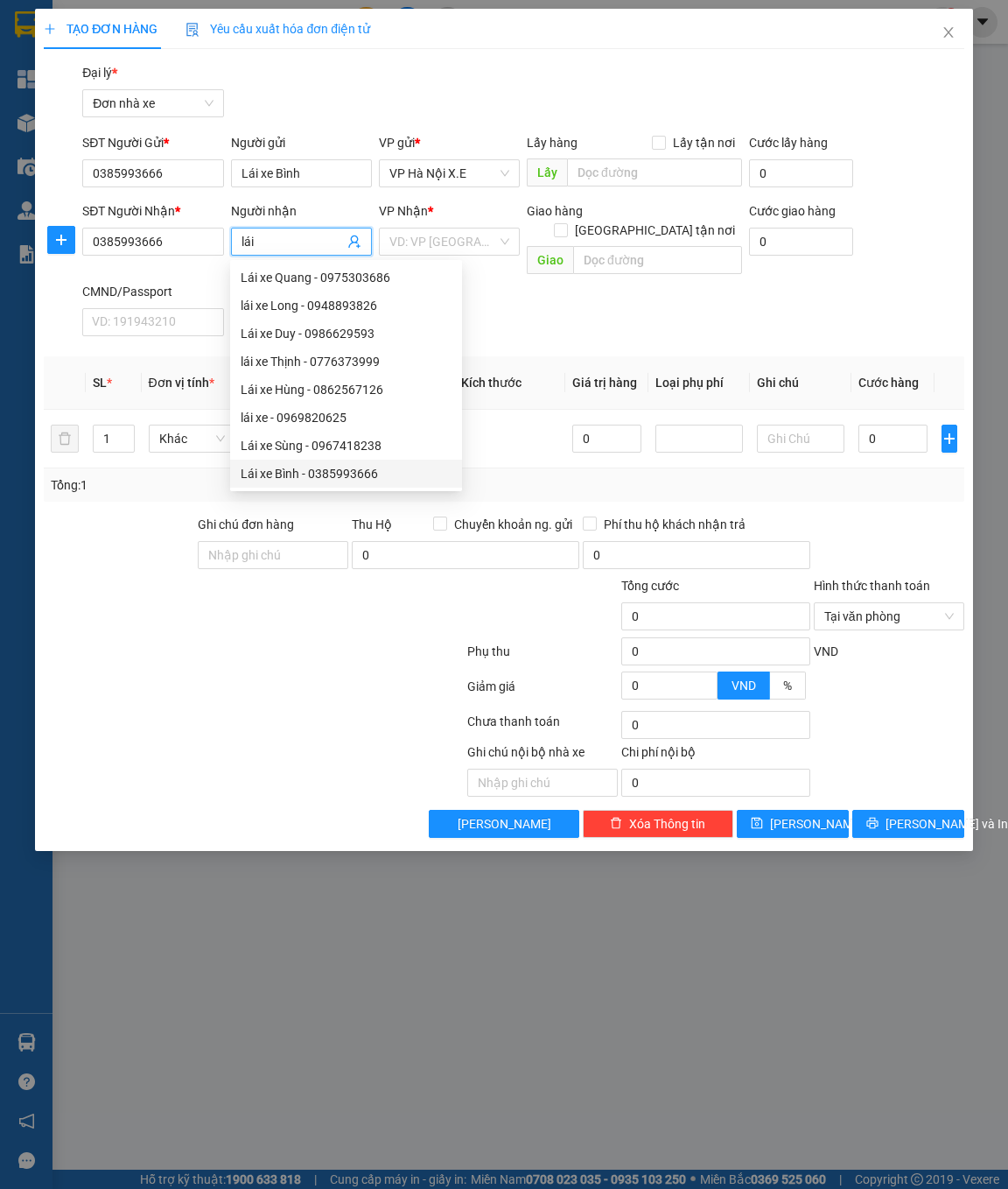
click at [300, 467] on div "Lái xe Bình - 0385993666" at bounding box center [346, 473] width 211 height 19
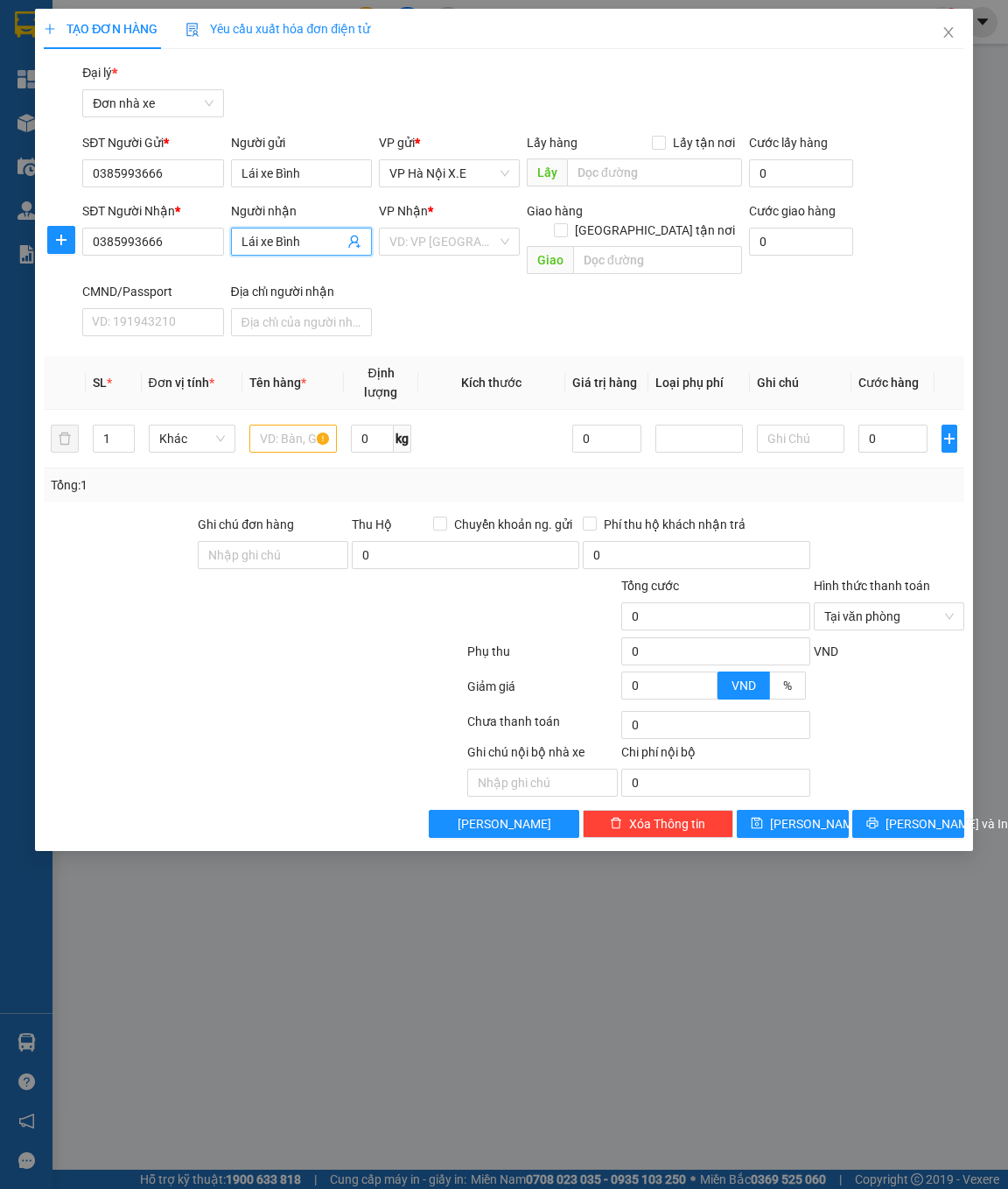
click at [443, 174] on span "VP Hà Nội X.E" at bounding box center [449, 173] width 119 height 27
type input "Lái xe Bình"
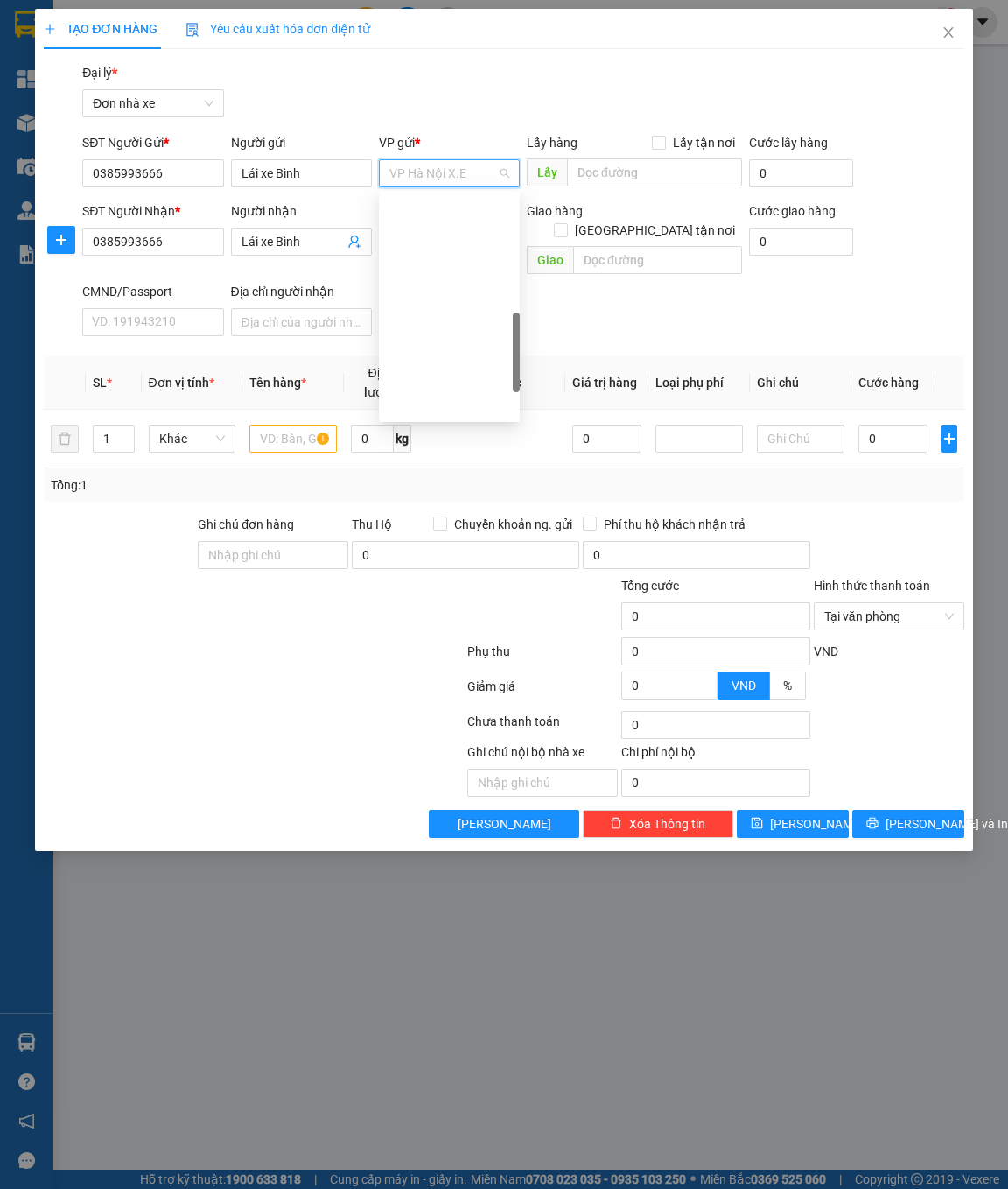
scroll to position [440, 0]
click at [446, 179] on span "VP Hà Nội X.E" at bounding box center [449, 173] width 119 height 27
type input "Tỉnh"
click at [456, 243] on div "VP X.E Tỉnh" at bounding box center [449, 236] width 119 height 19
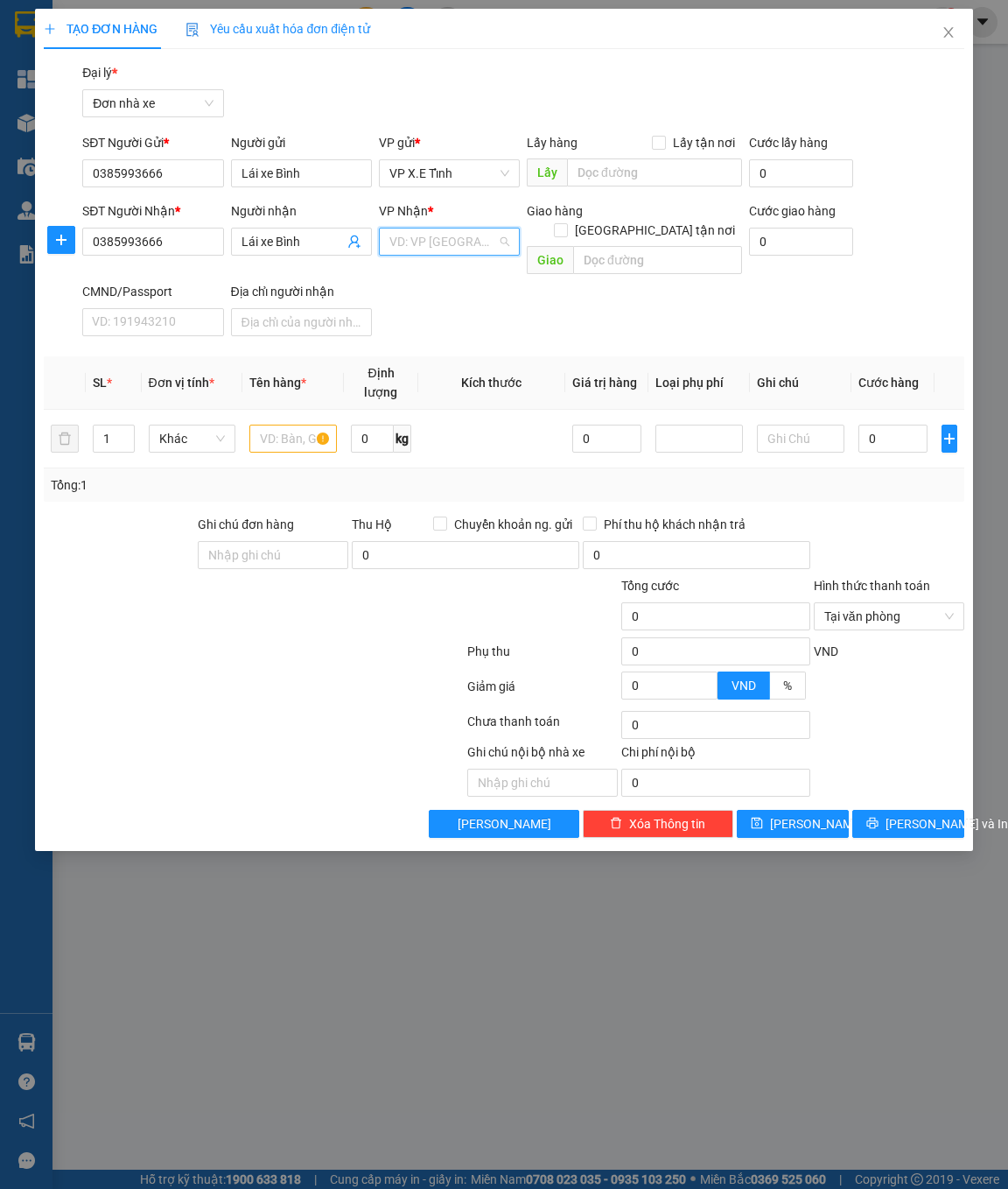
click at [455, 242] on input "search" at bounding box center [443, 242] width 108 height 27
type input "tỉnh"
click at [603, 170] on input "text" at bounding box center [654, 172] width 176 height 28
type input "HCM"
click at [622, 246] on input "text" at bounding box center [658, 260] width 169 height 28
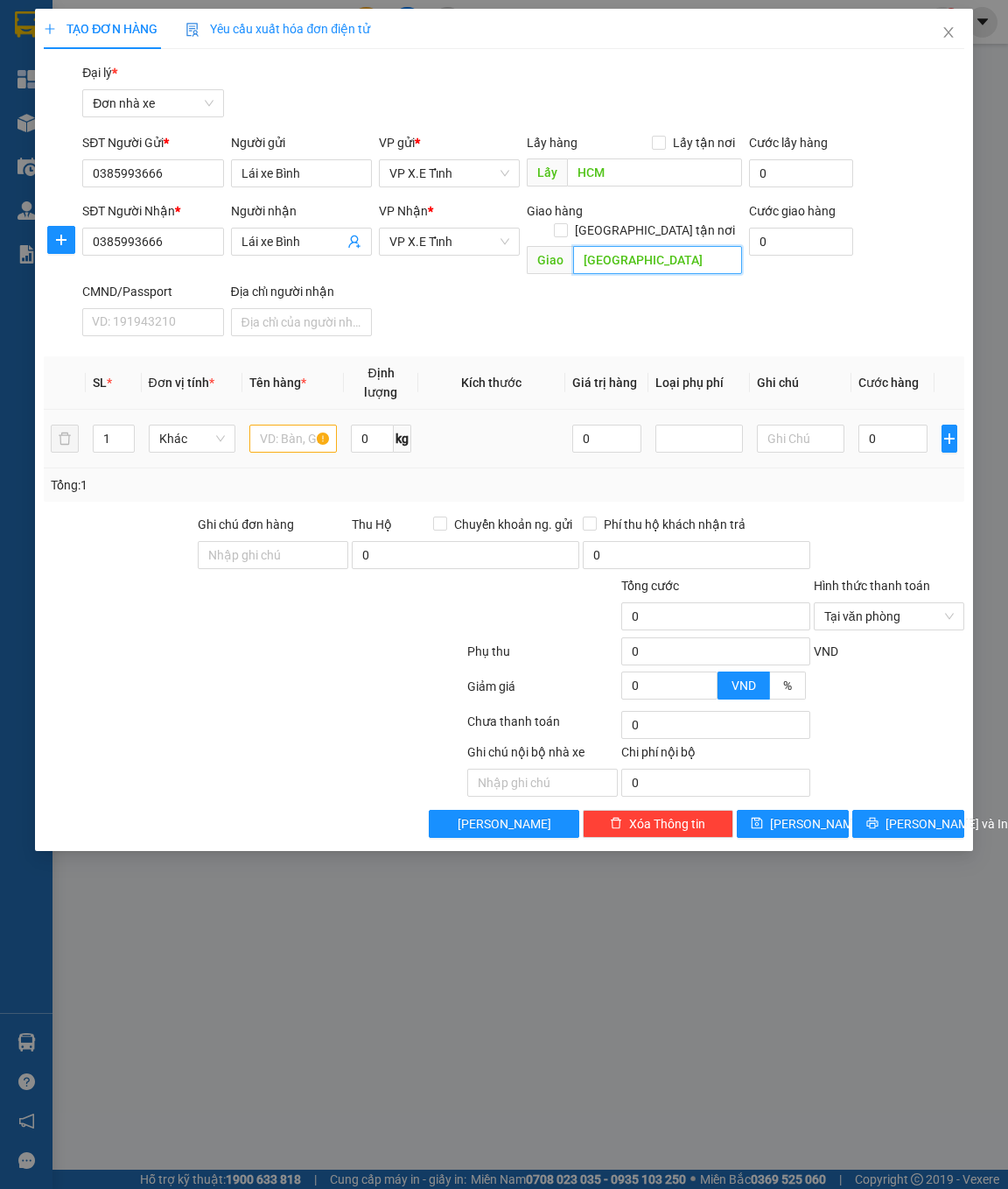
type input "[GEOGRAPHIC_DATA]"
click at [298, 425] on input "text" at bounding box center [292, 438] width 87 height 28
type input "Phụ gia"
click at [890, 425] on input "0" at bounding box center [892, 438] width 69 height 28
paste input "10.000.00"
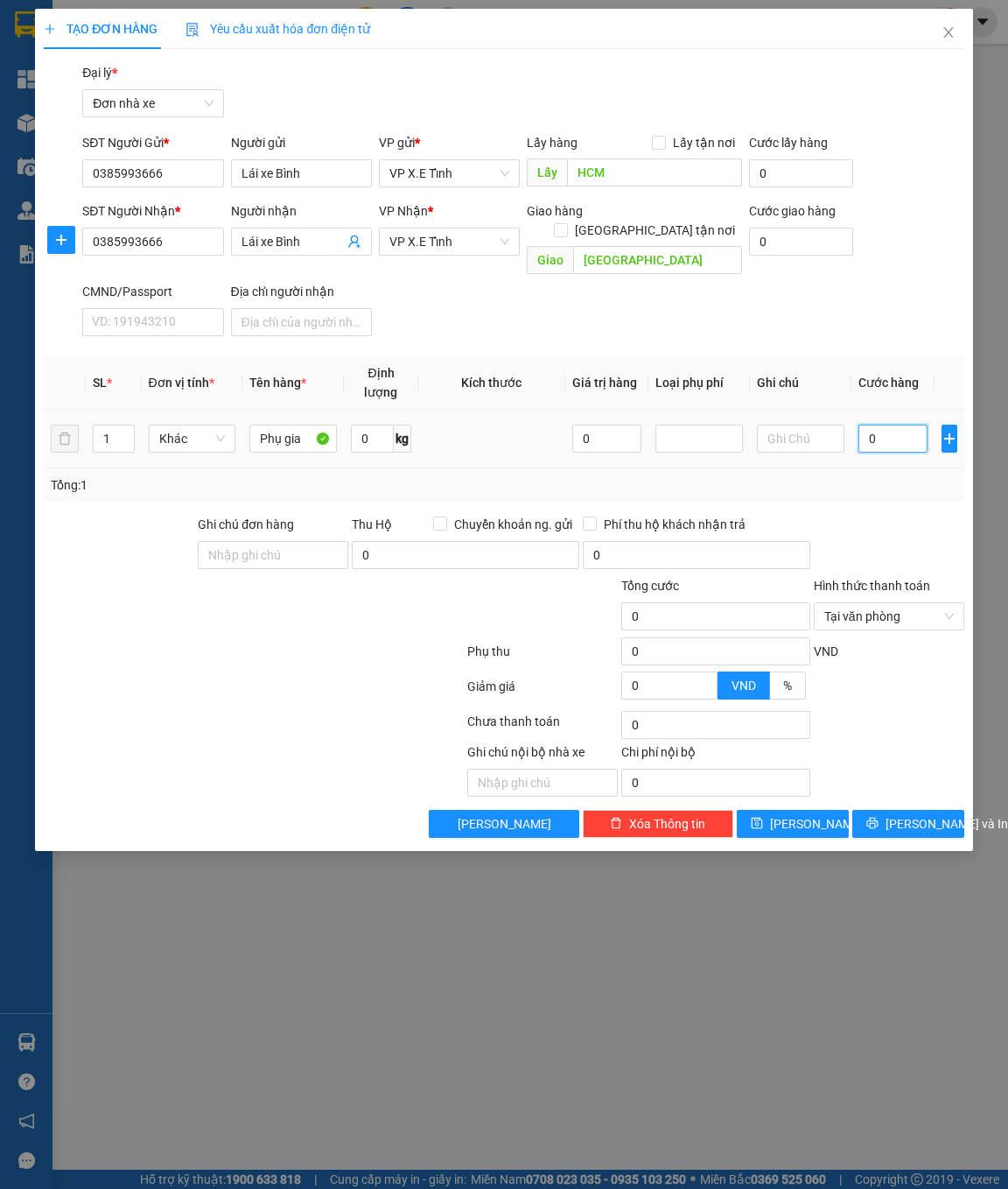
type input "10.000.000"
type input "1.000.000"
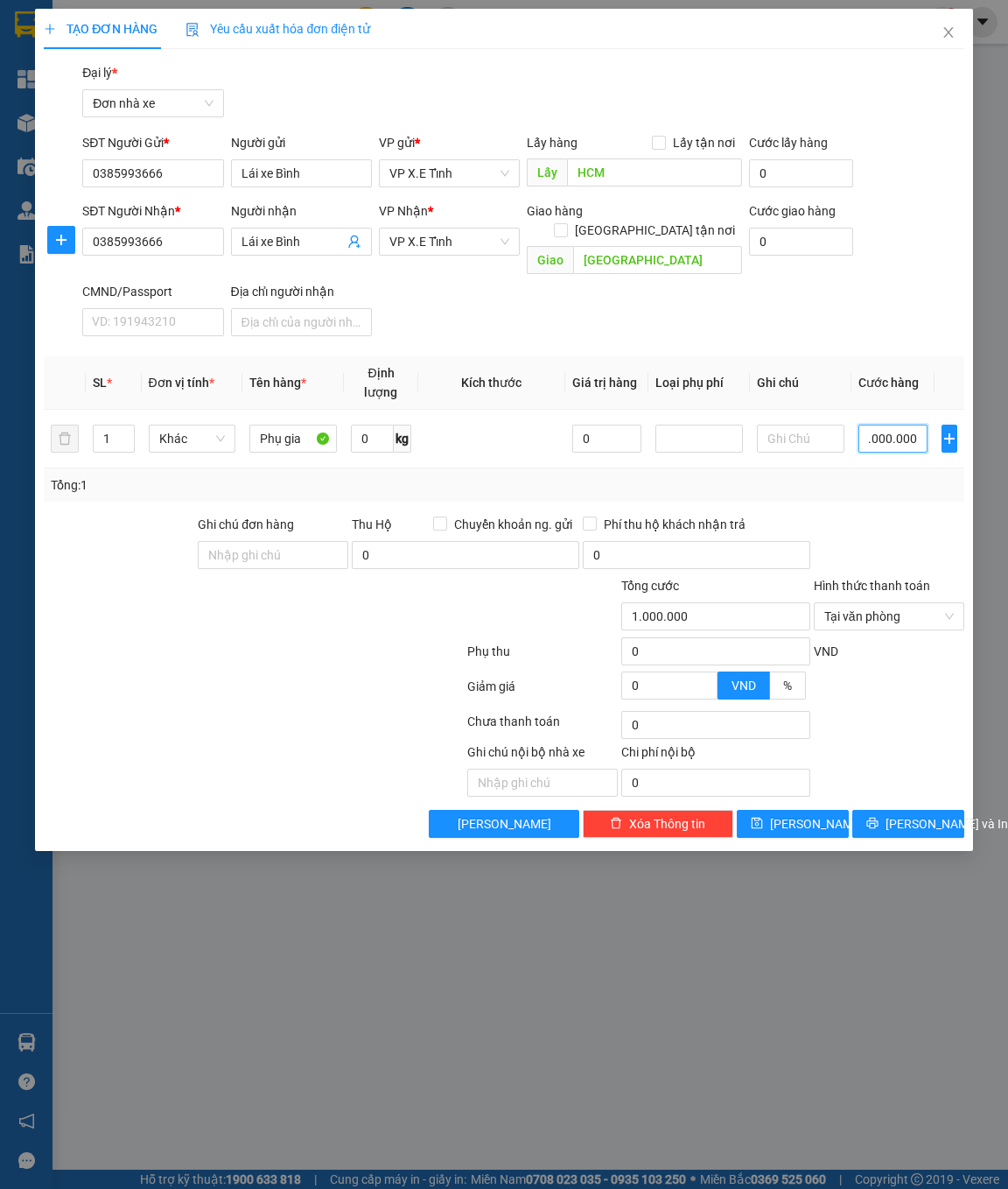
scroll to position [0, 4]
type input "1.000.000"
click at [248, 541] on input "Ghi chú đơn hàng" at bounding box center [273, 555] width 151 height 28
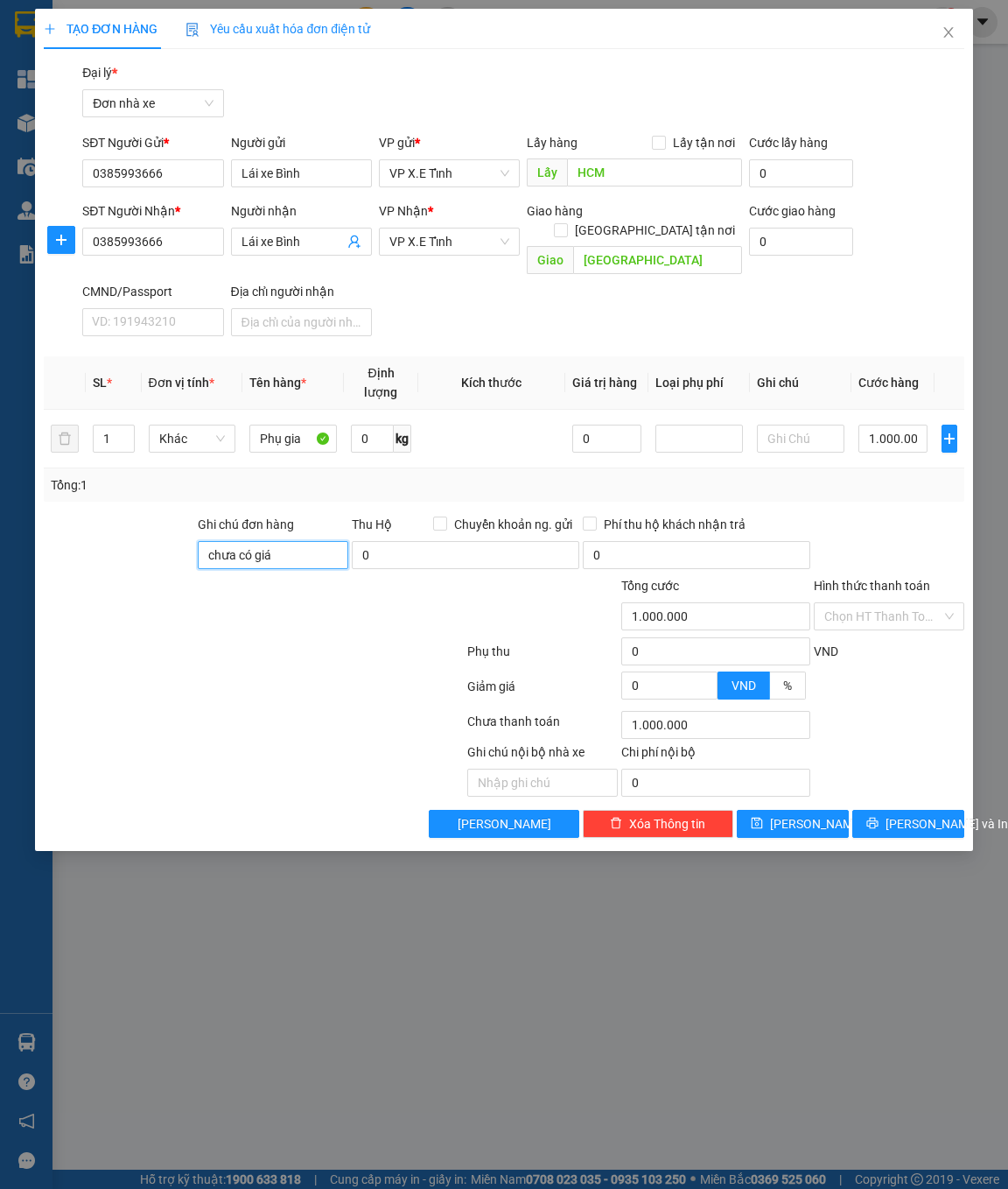
type input "Chưa"
click at [804, 814] on span "[PERSON_NAME]" at bounding box center [817, 823] width 94 height 19
type input "0"
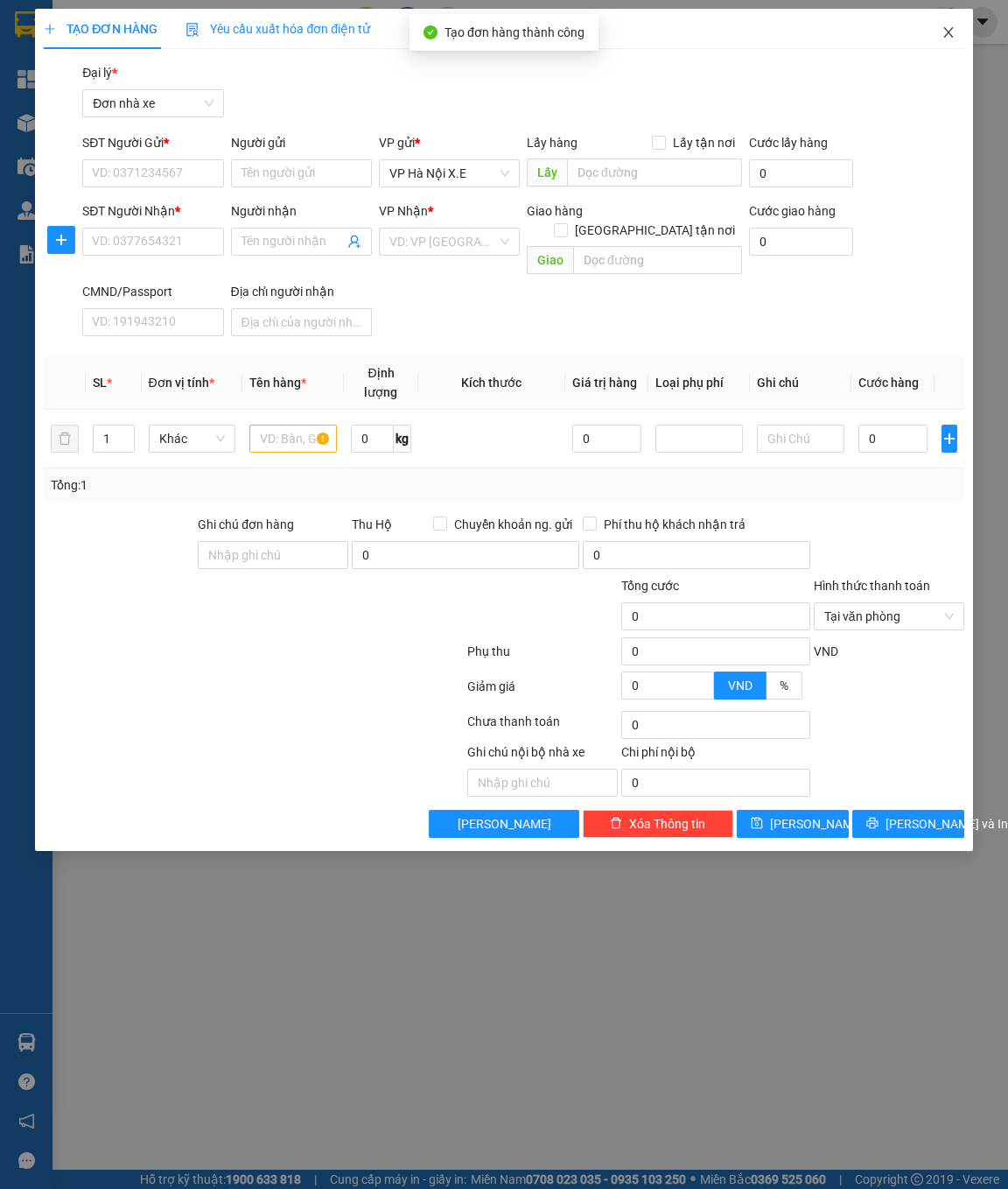
click at [945, 30] on icon "close" at bounding box center [948, 32] width 14 height 14
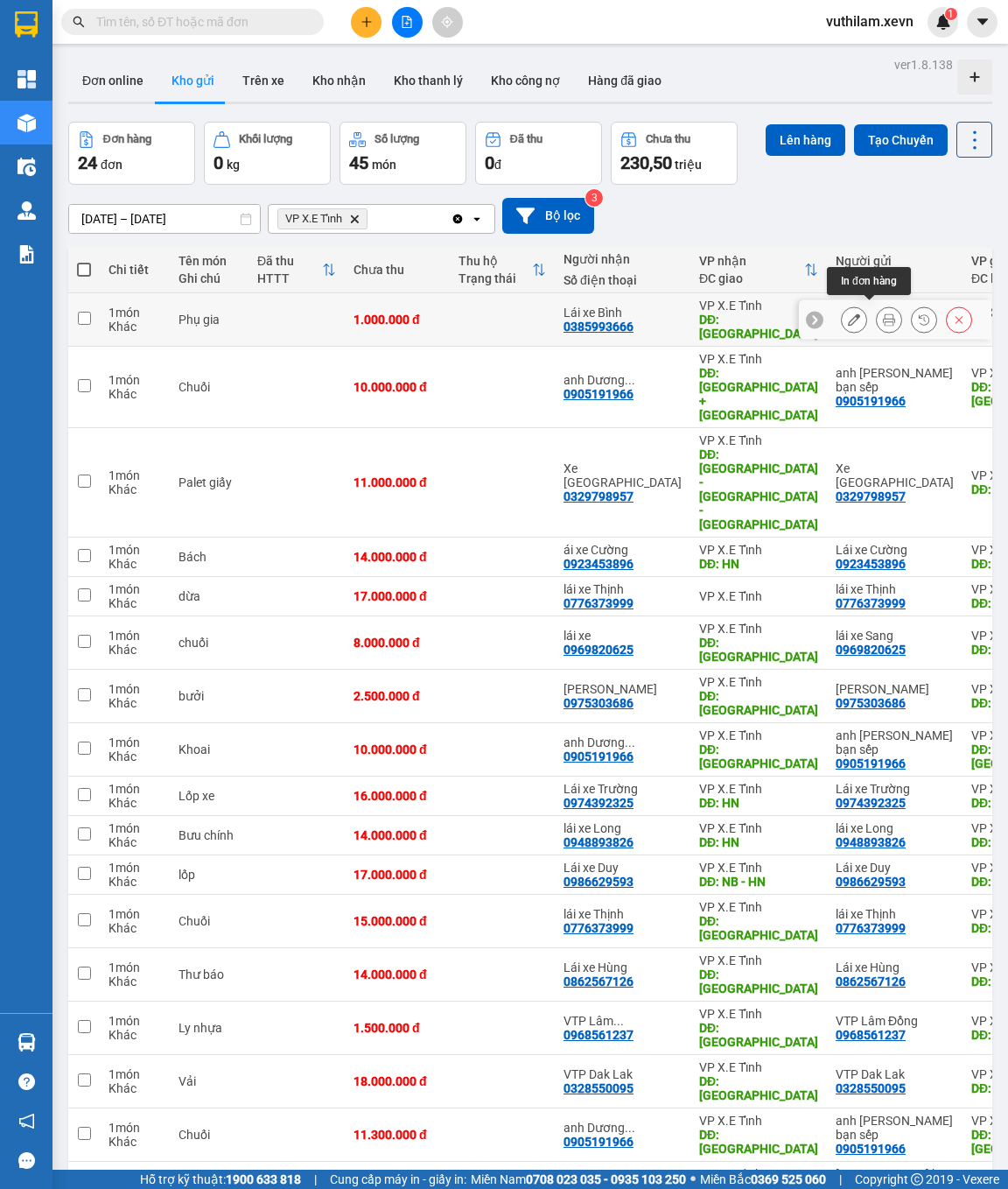
click at [877, 311] on button at bounding box center [889, 319] width 25 height 30
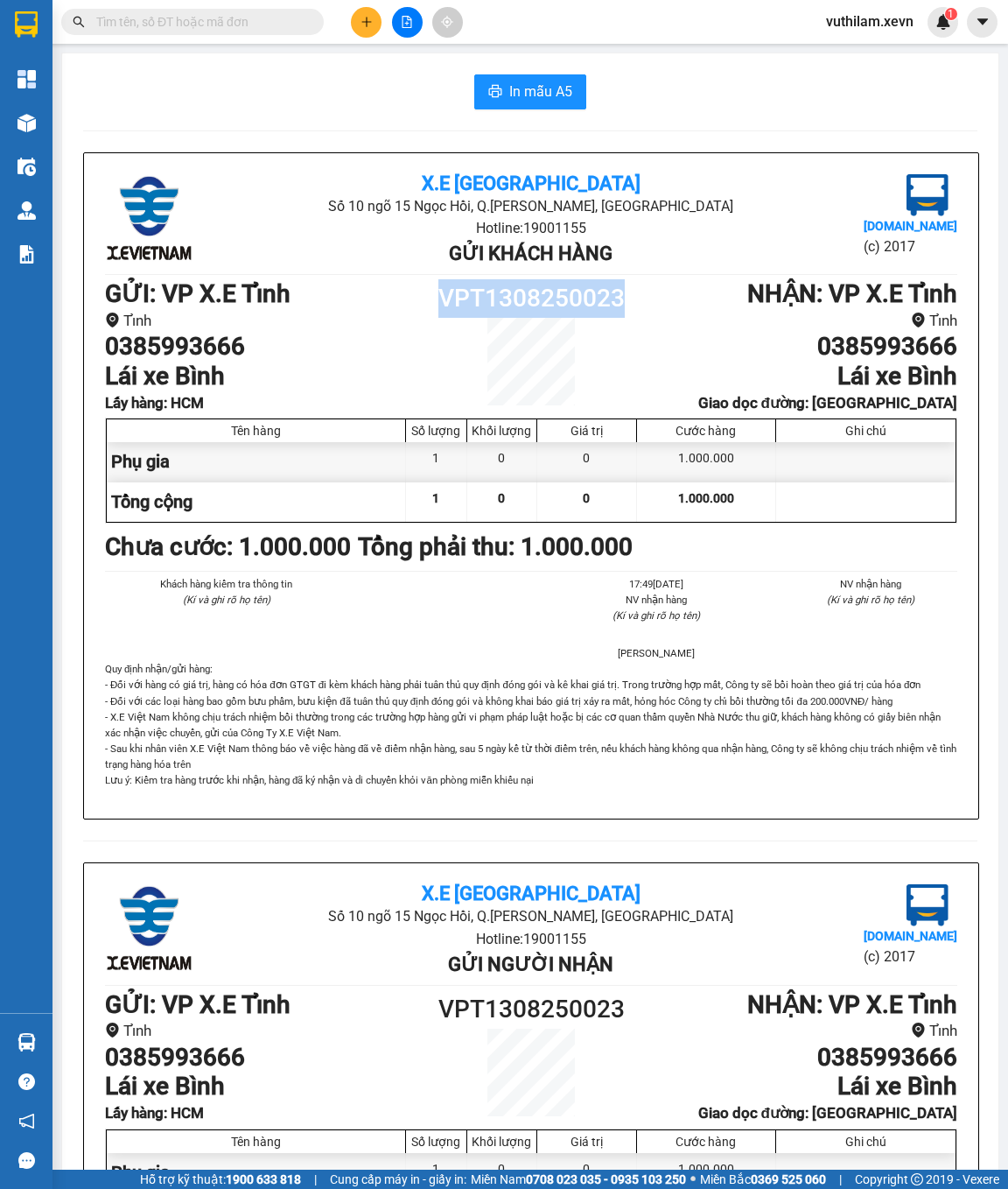
drag, startPoint x: 617, startPoint y: 304, endPoint x: 434, endPoint y: 300, distance: 183.0
click at [434, 300] on h1 "VPT1308250023" at bounding box center [531, 299] width 213 height 39
copy h1 "VPT1308250023"
